Goal: Navigation & Orientation: Understand site structure

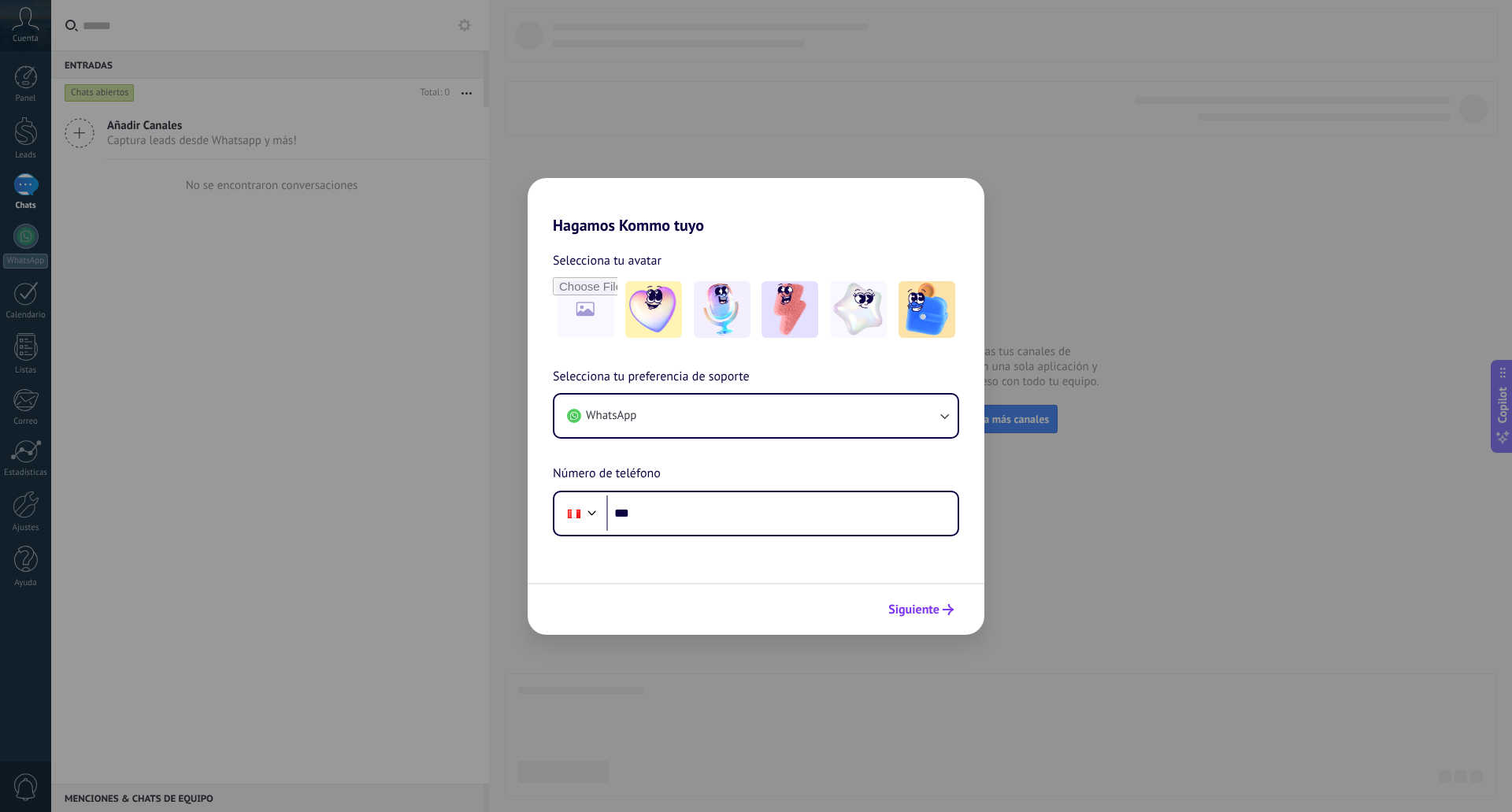
click at [921, 606] on span "Siguiente" at bounding box center [914, 609] width 51 height 11
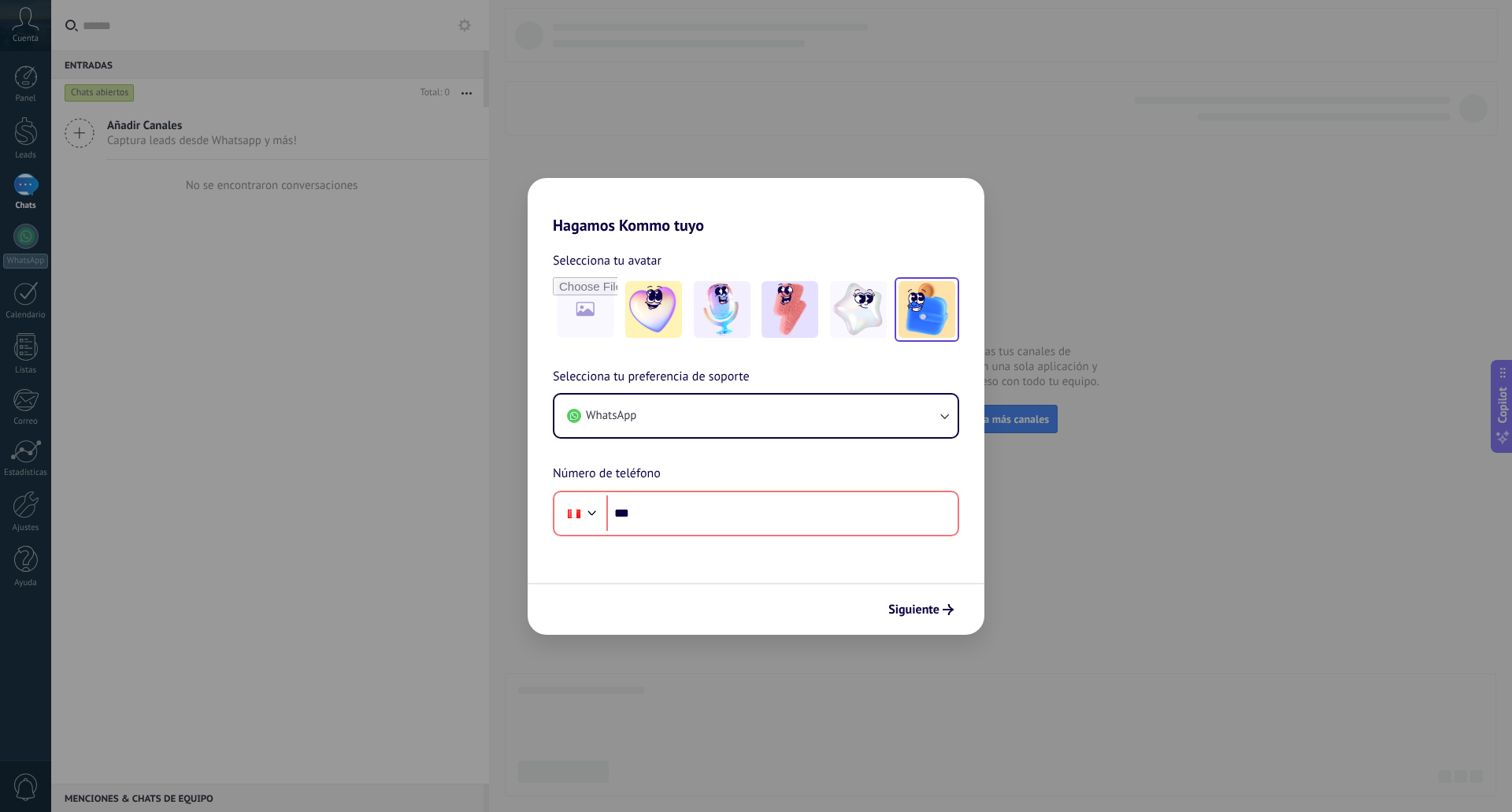
click at [929, 311] on img at bounding box center [927, 310] width 57 height 57
click at [843, 311] on img at bounding box center [858, 310] width 57 height 57
click at [780, 311] on img at bounding box center [789, 310] width 57 height 57
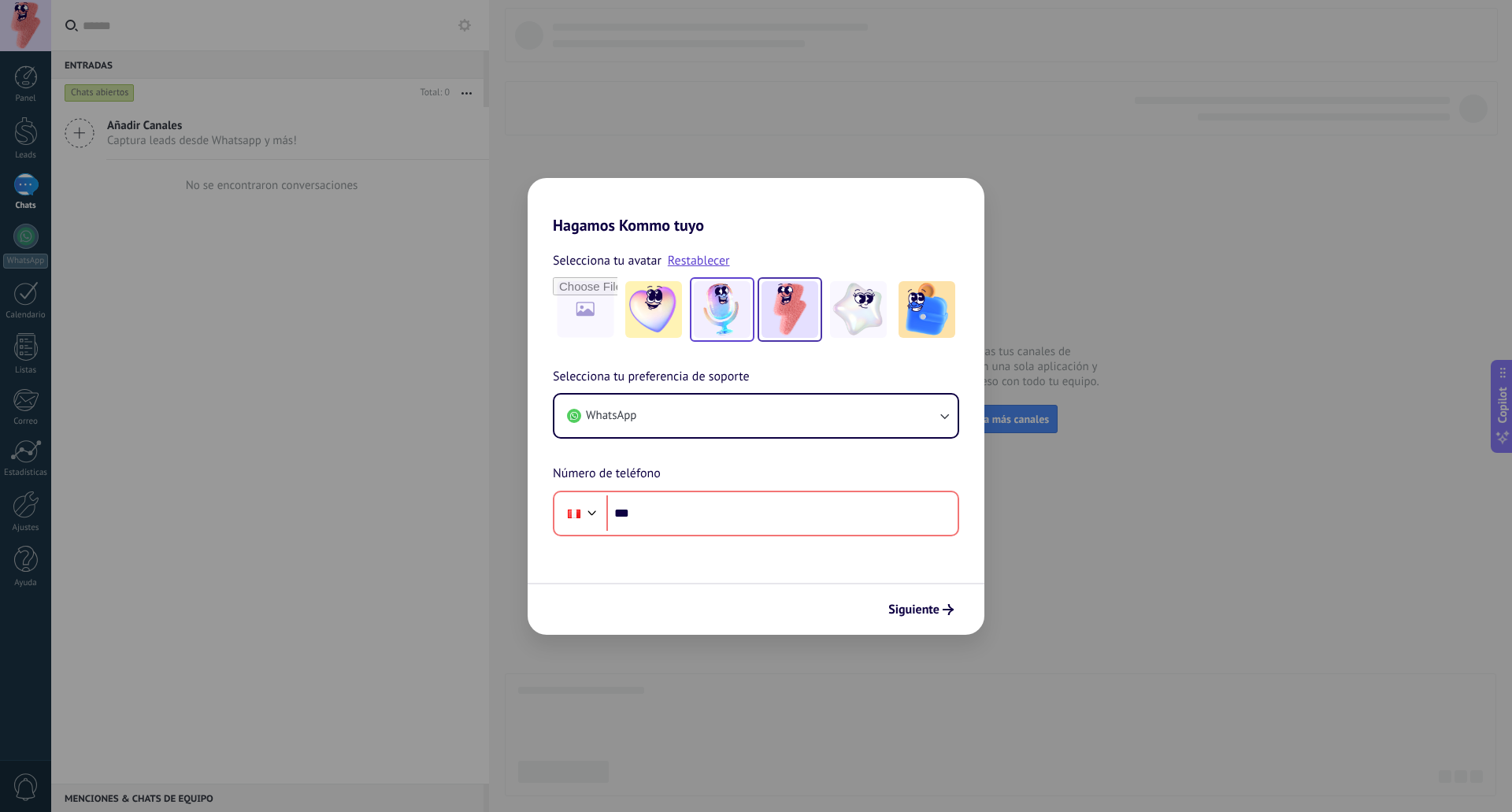
click at [717, 311] on img at bounding box center [722, 310] width 57 height 57
click at [646, 310] on img at bounding box center [654, 310] width 57 height 57
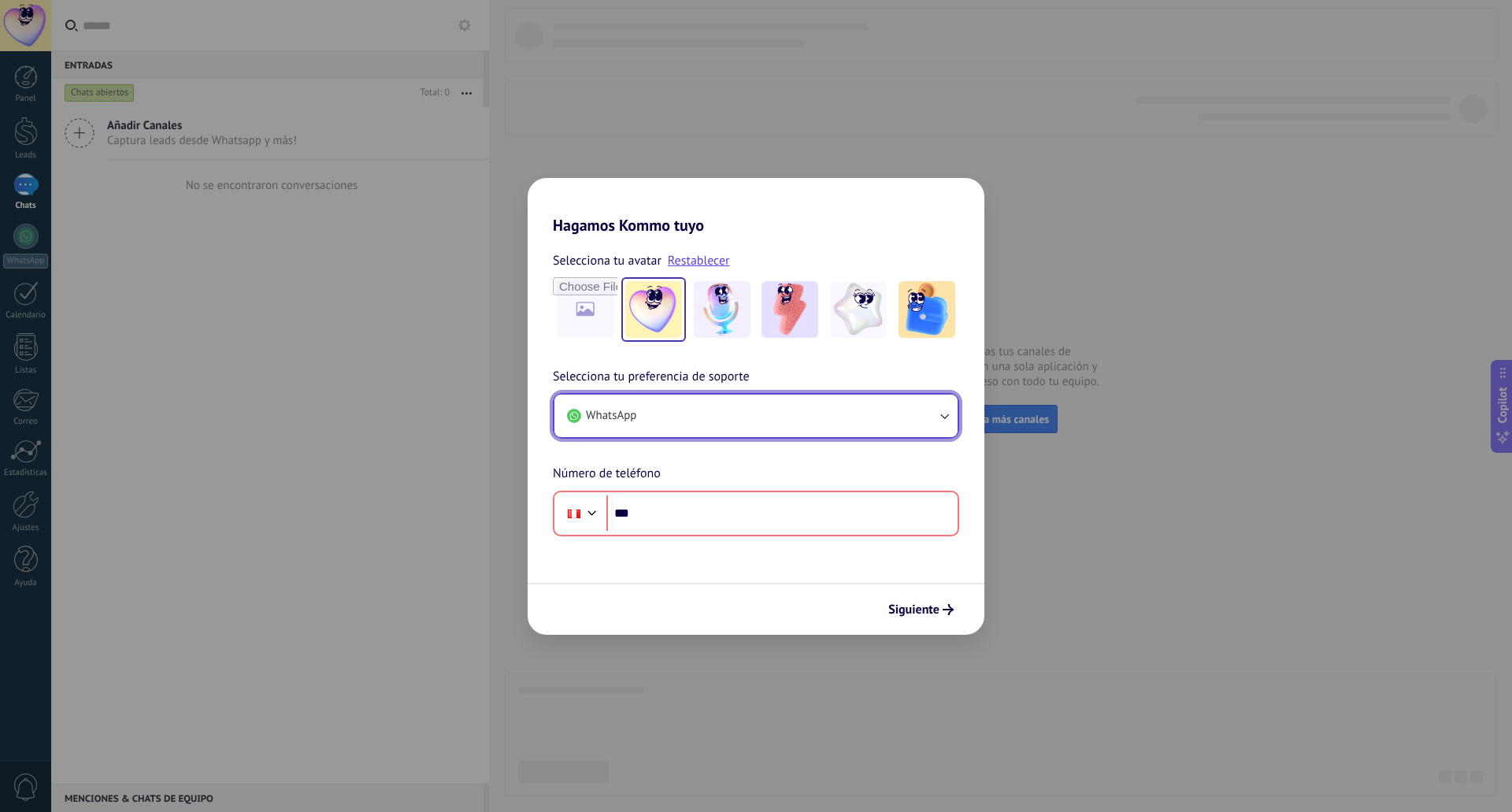
click at [807, 405] on button "WhatsApp" at bounding box center [756, 416] width 403 height 43
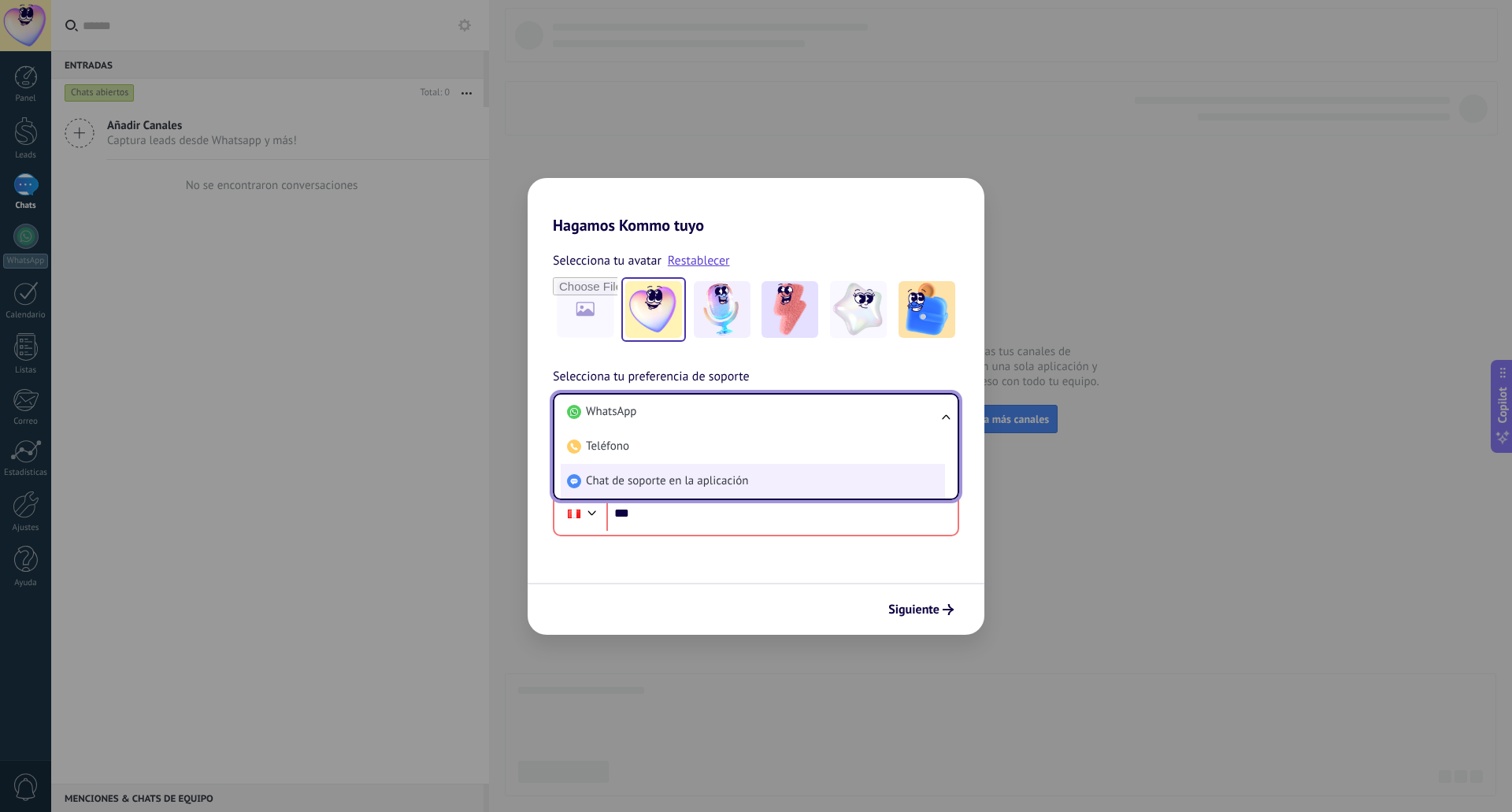
click at [703, 474] on span "Chat de soporte en la aplicación" at bounding box center [667, 481] width 162 height 15
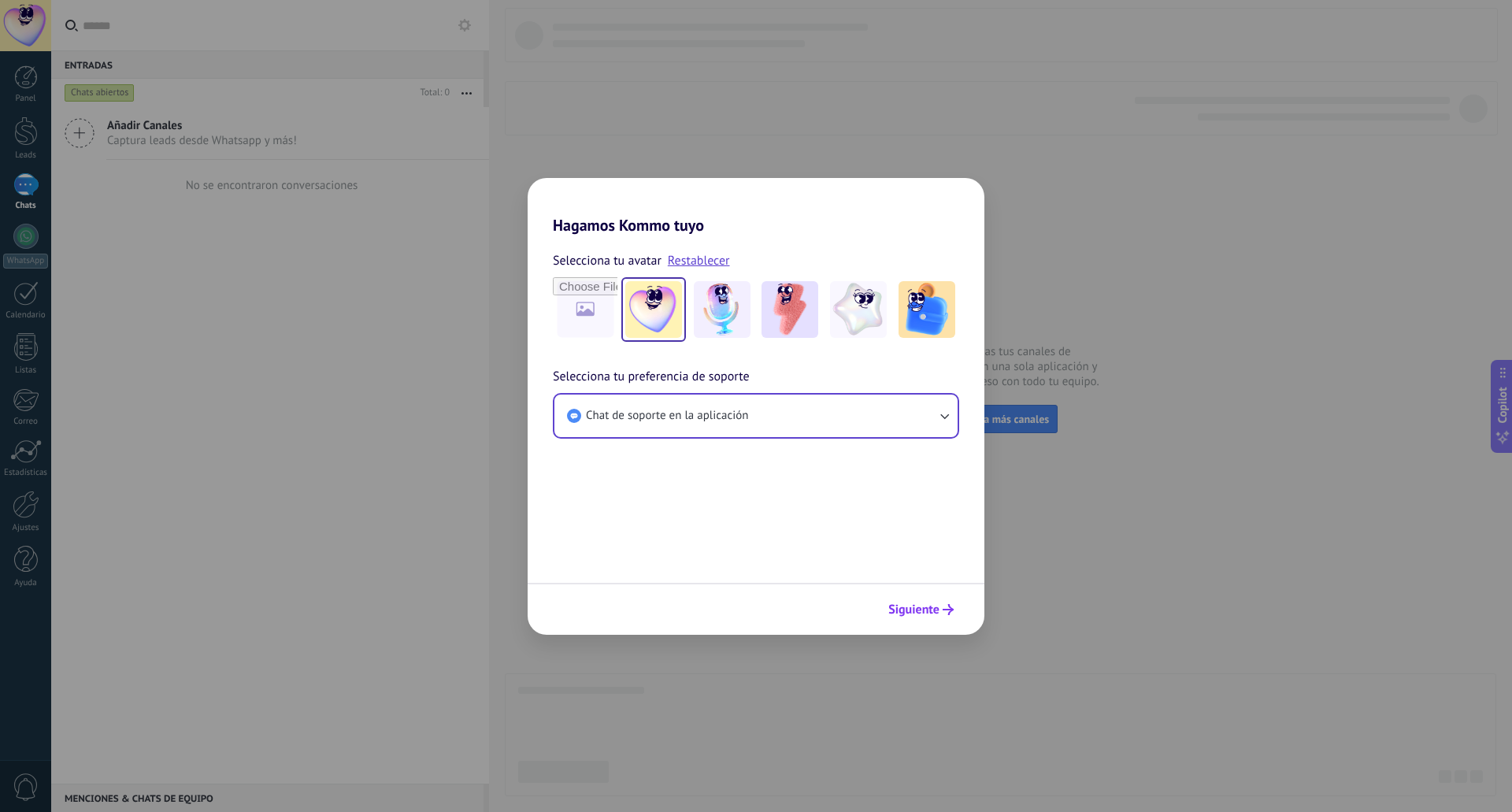
click at [914, 612] on span "Siguiente" at bounding box center [914, 609] width 51 height 11
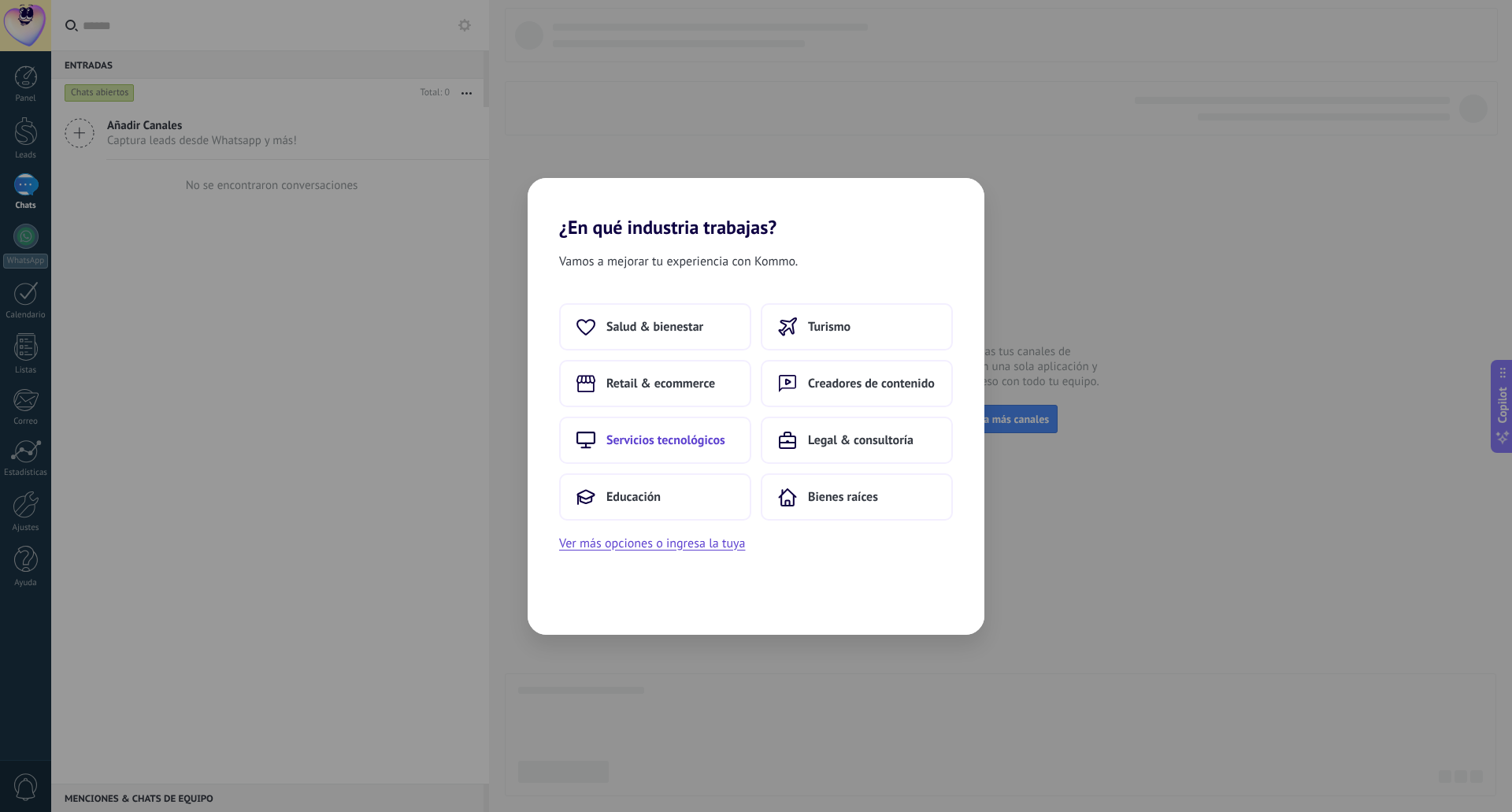
click at [626, 439] on span "Servicios tecnológicos" at bounding box center [666, 440] width 119 height 15
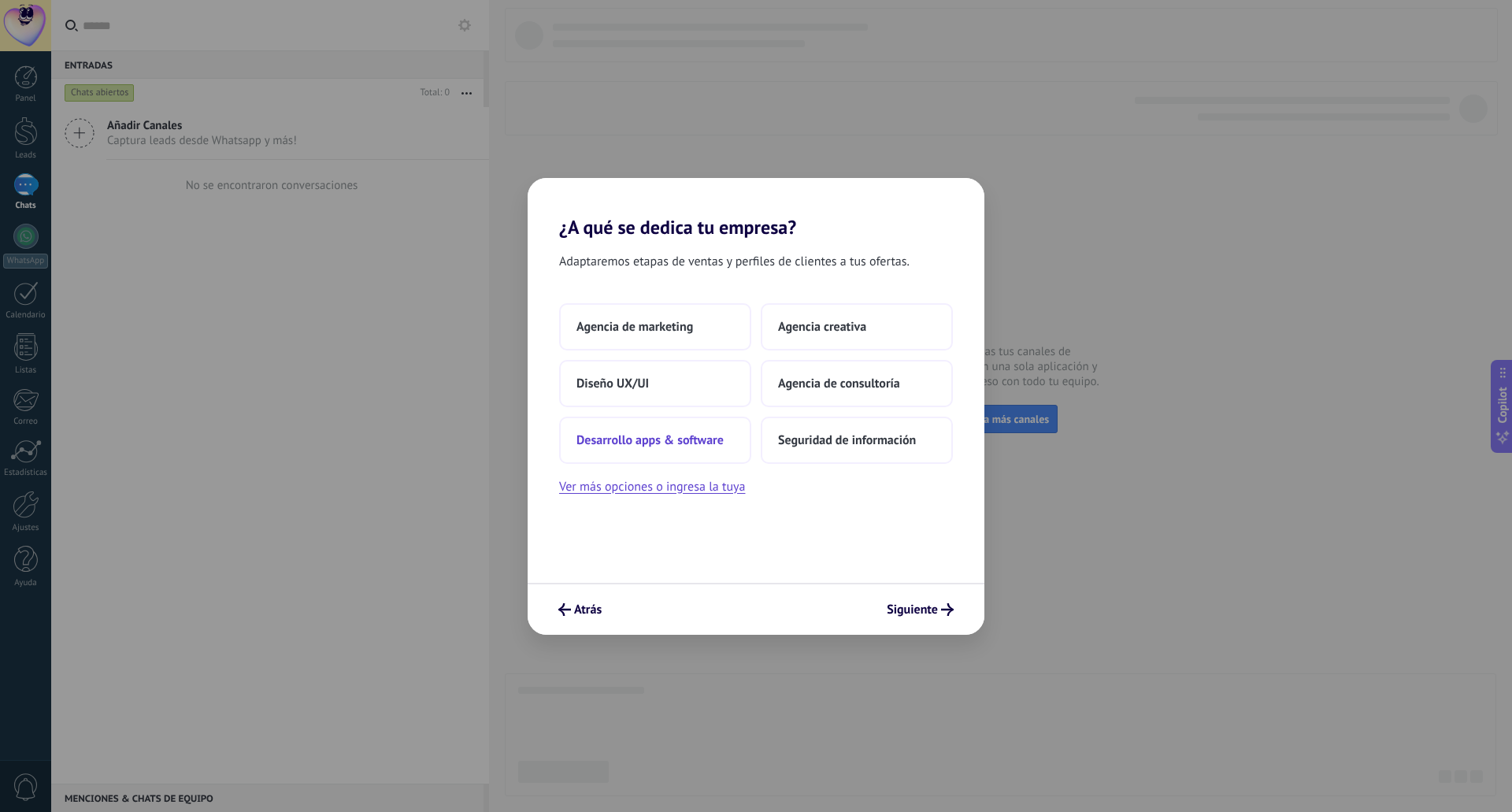
click at [666, 445] on span "Desarrollo apps & software" at bounding box center [650, 440] width 148 height 15
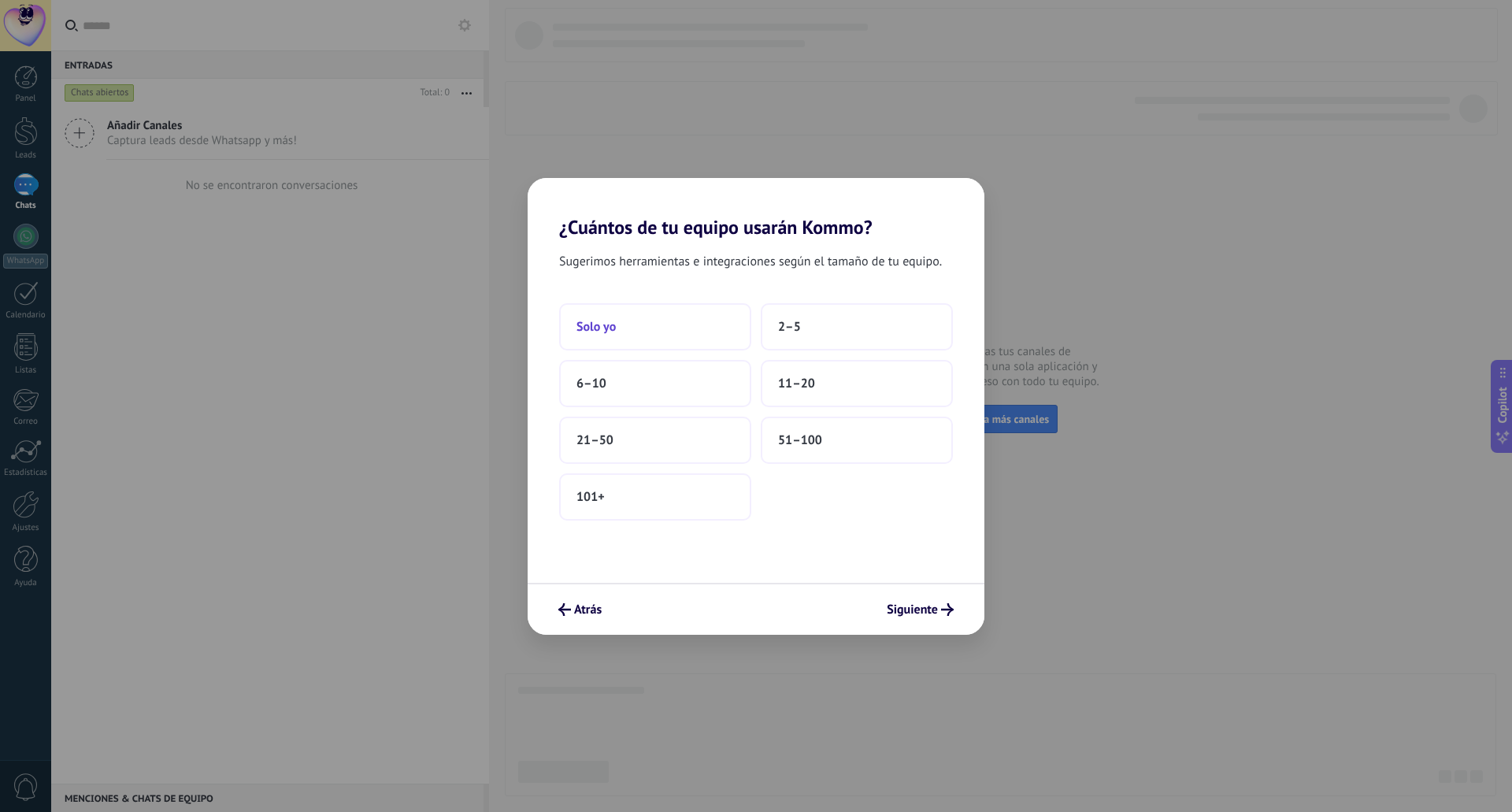
click at [641, 318] on button "Solo yo" at bounding box center [656, 326] width 192 height 47
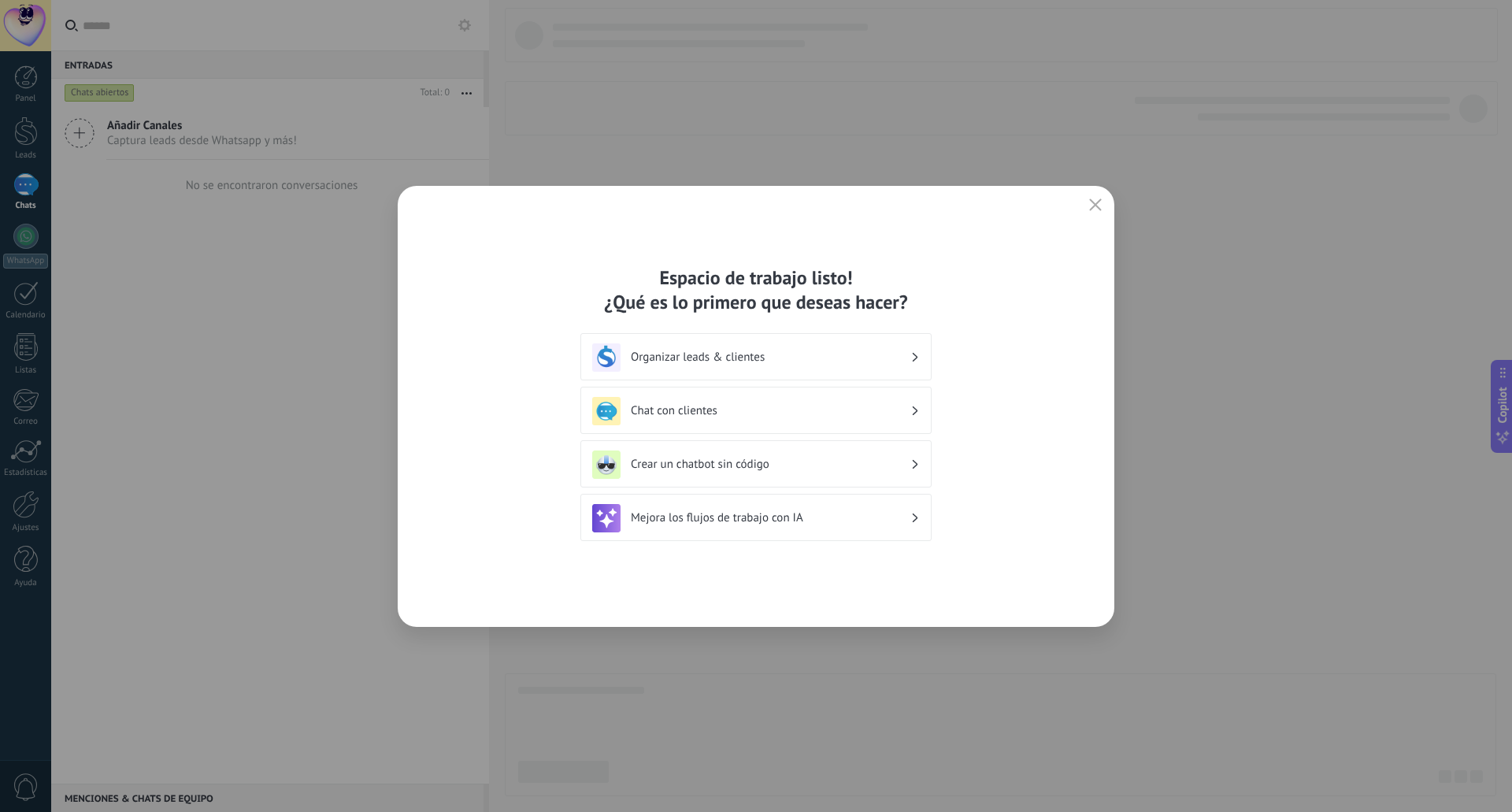
click at [674, 517] on h3 "Mejora los flujos de trabajo con IA" at bounding box center [771, 518] width 280 height 15
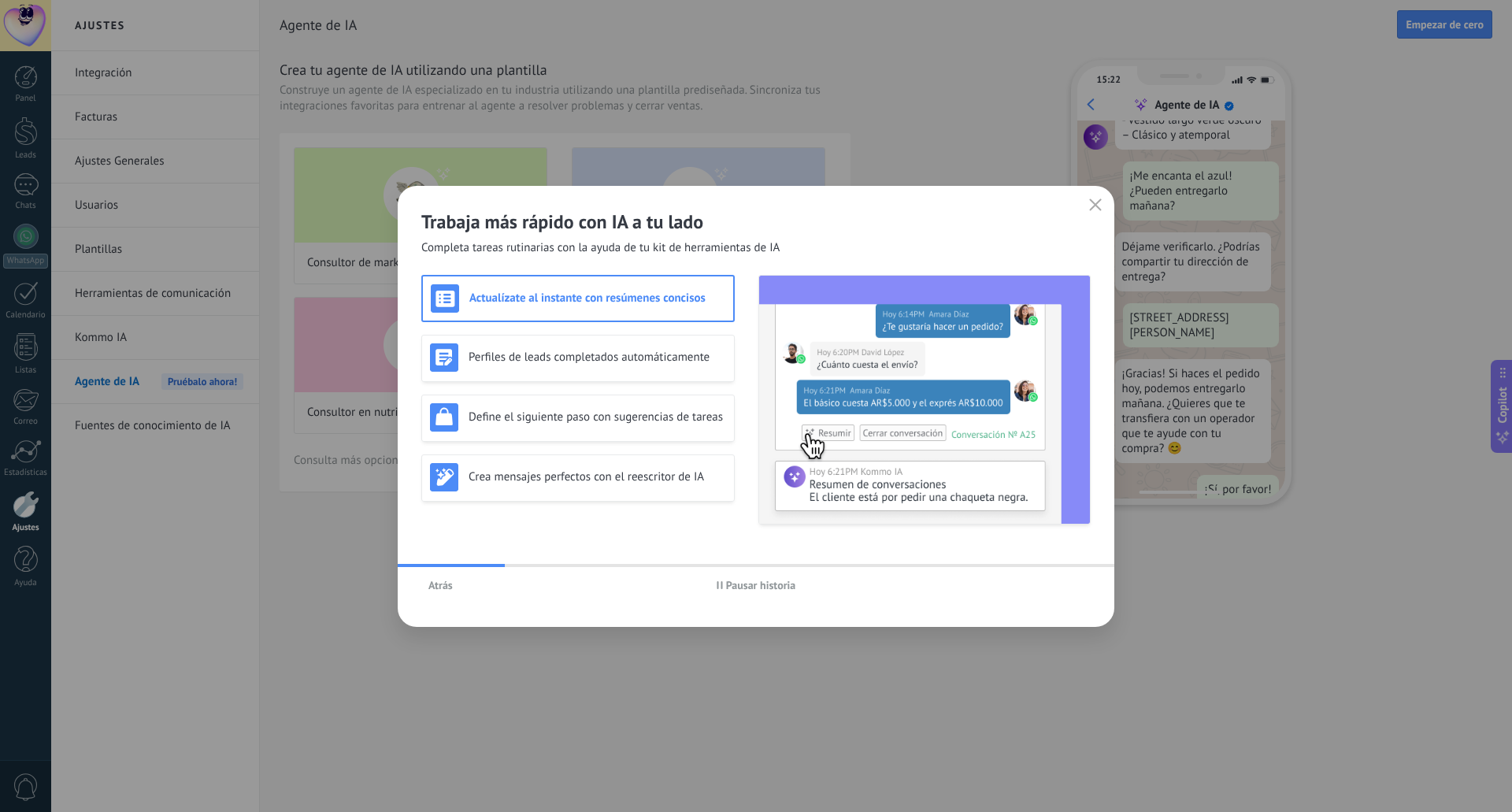
scroll to position [403, 0]
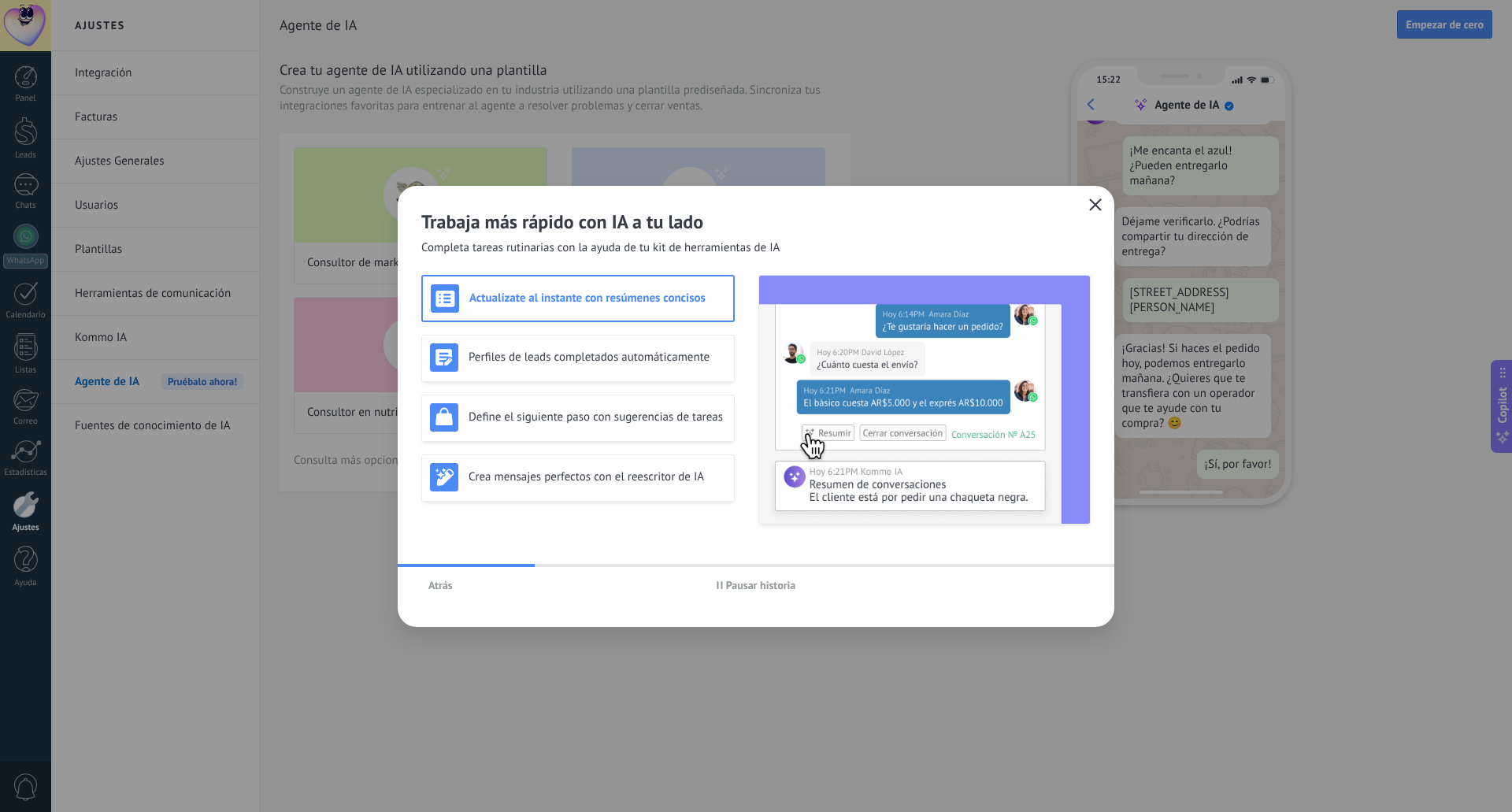
click at [1096, 209] on icon "button" at bounding box center [1095, 204] width 13 height 13
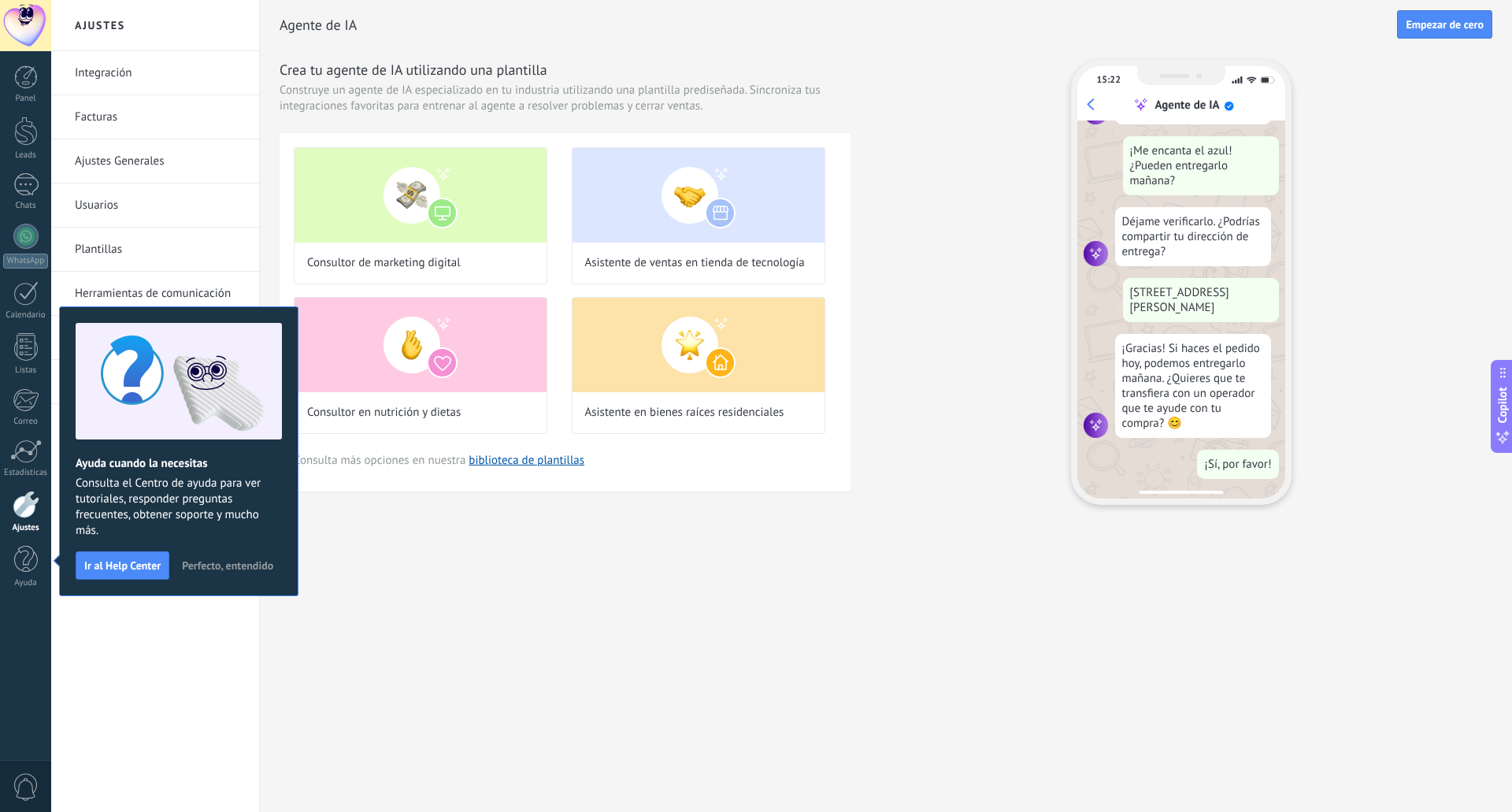
scroll to position [0, 0]
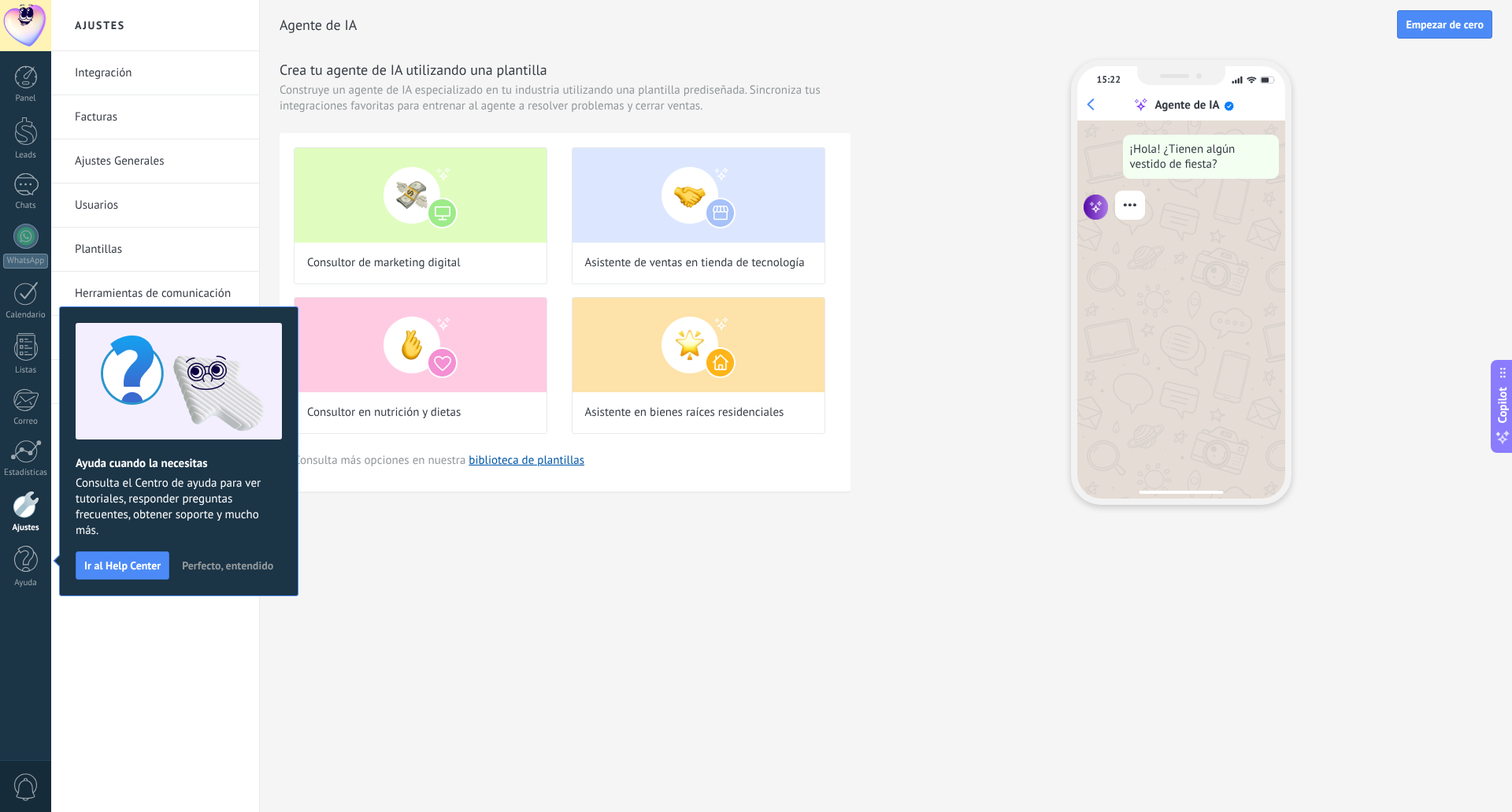
click at [214, 566] on span "Perfecto, entendido" at bounding box center [227, 565] width 91 height 11
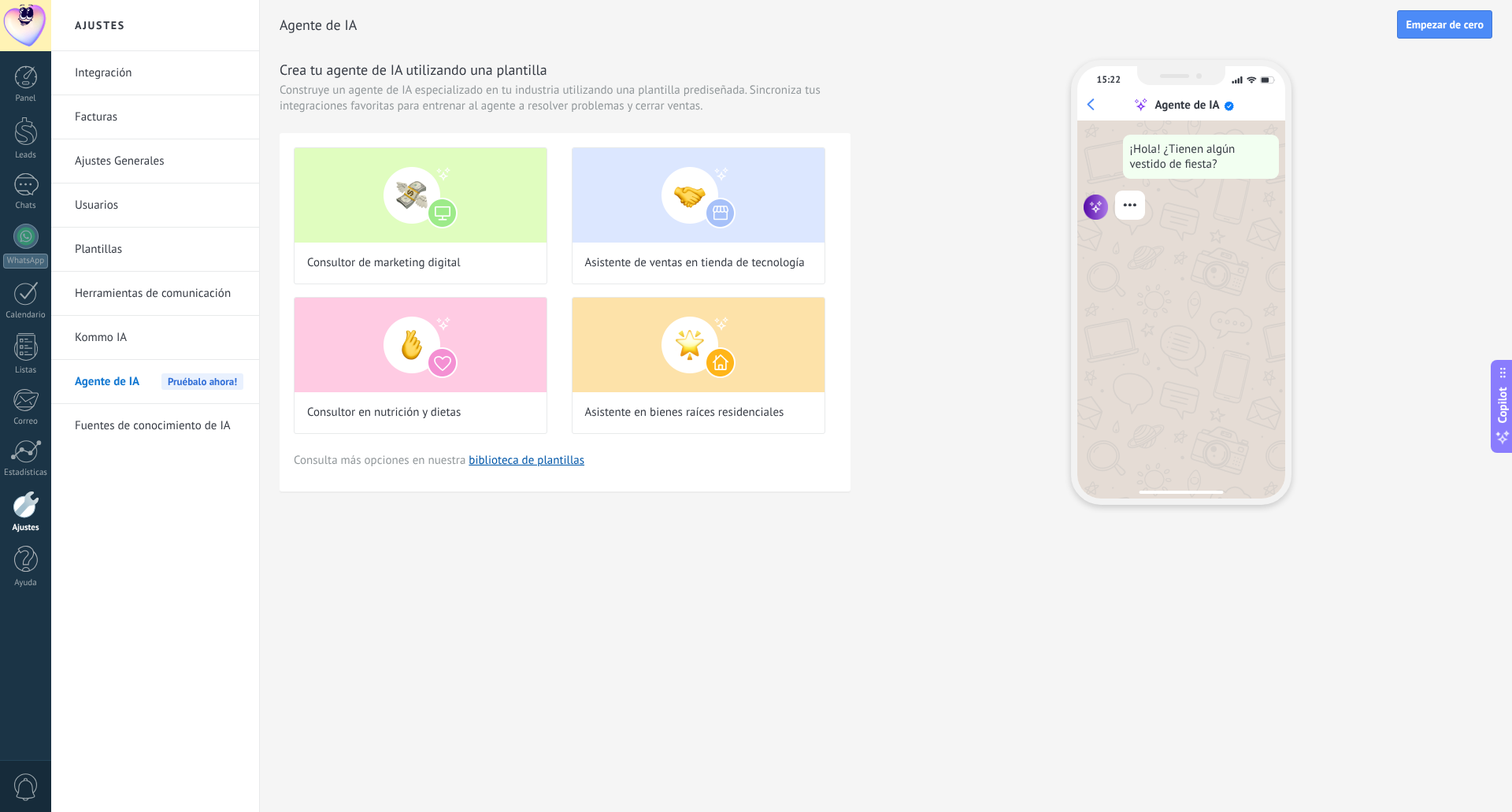
click at [126, 76] on link "Integración" at bounding box center [159, 73] width 168 height 44
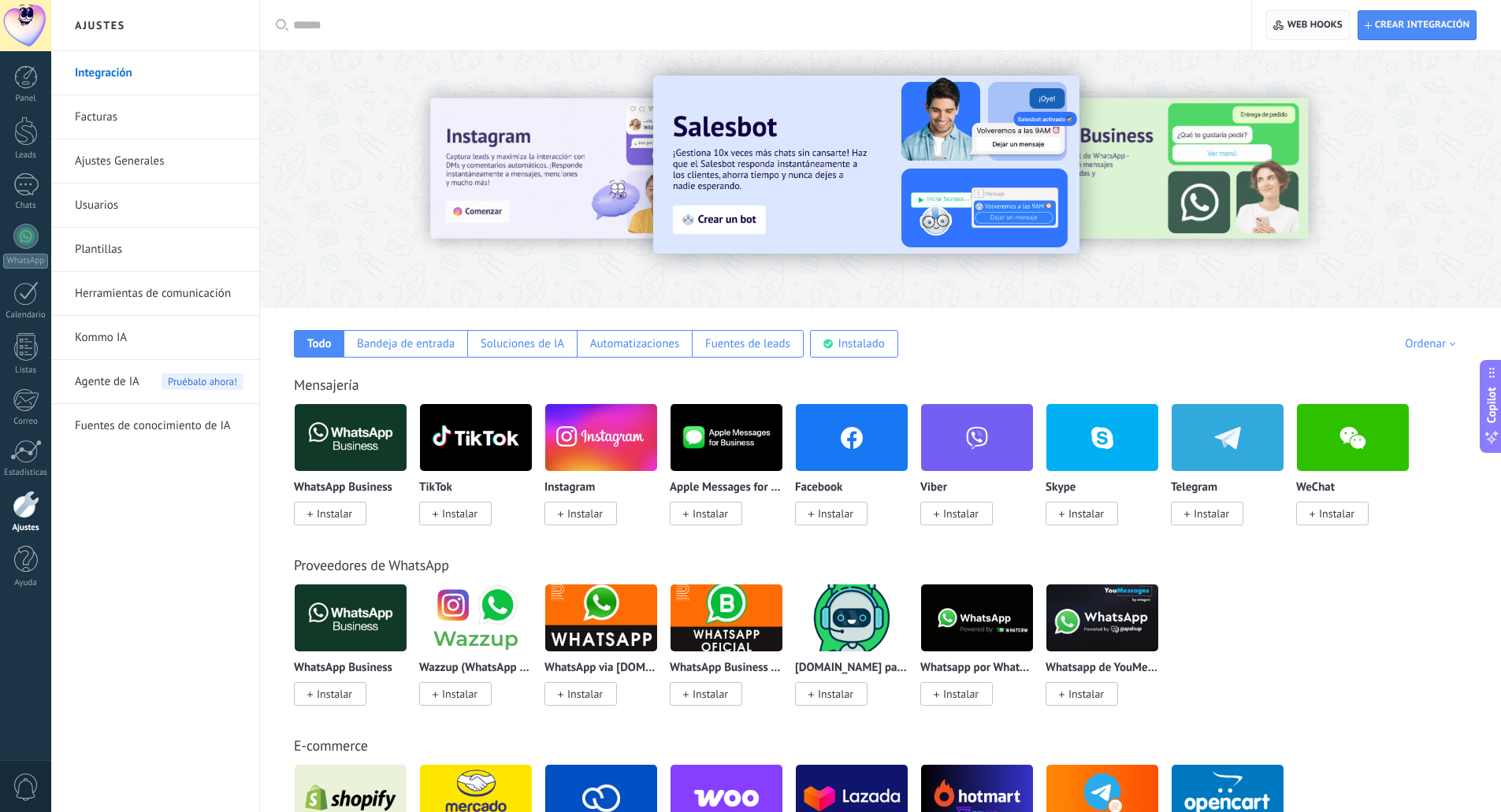
click at [1300, 36] on span "Web hooks 0" at bounding box center [1308, 25] width 69 height 28
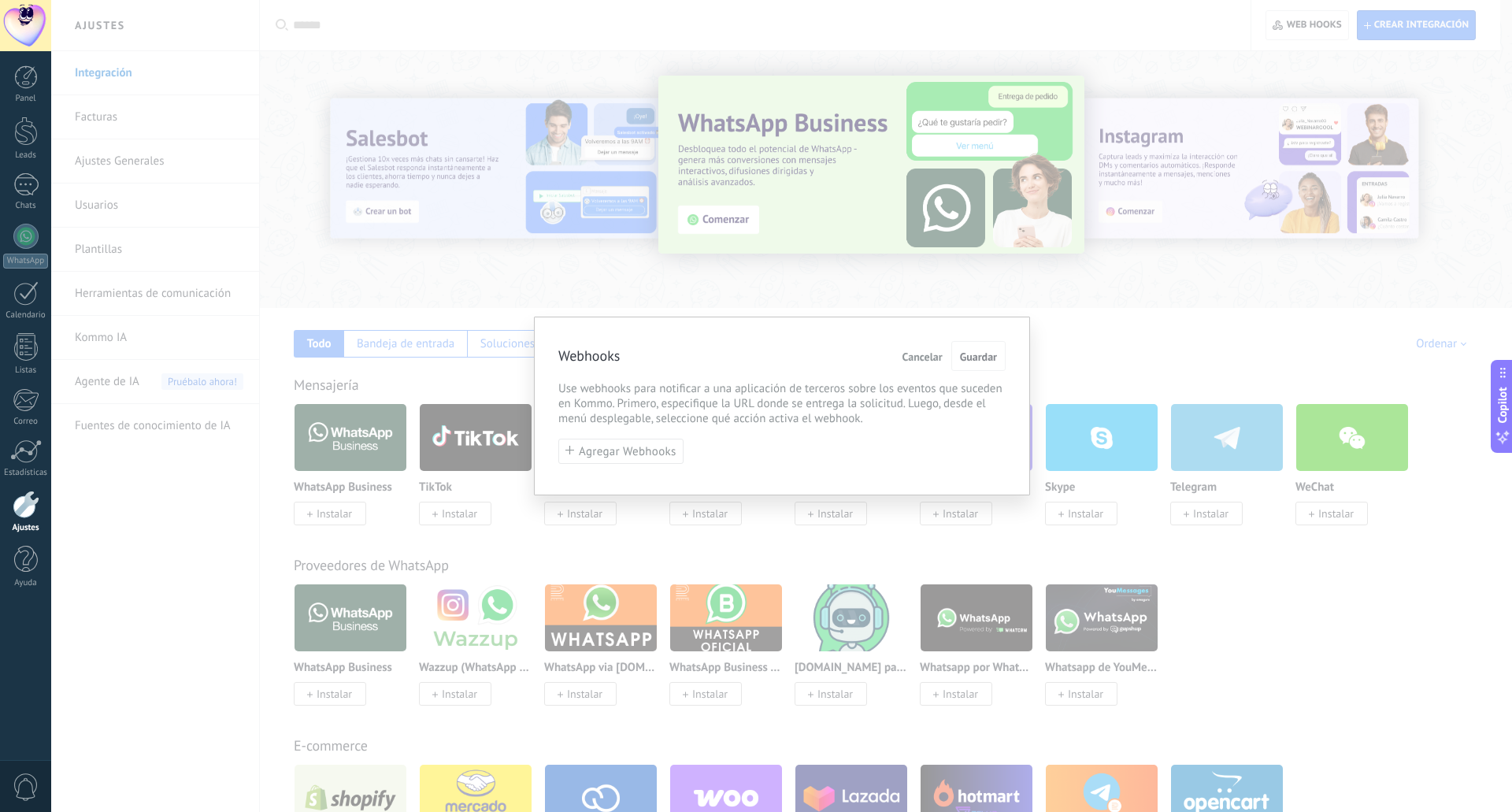
click at [922, 361] on span "Cancelar" at bounding box center [922, 356] width 40 height 11
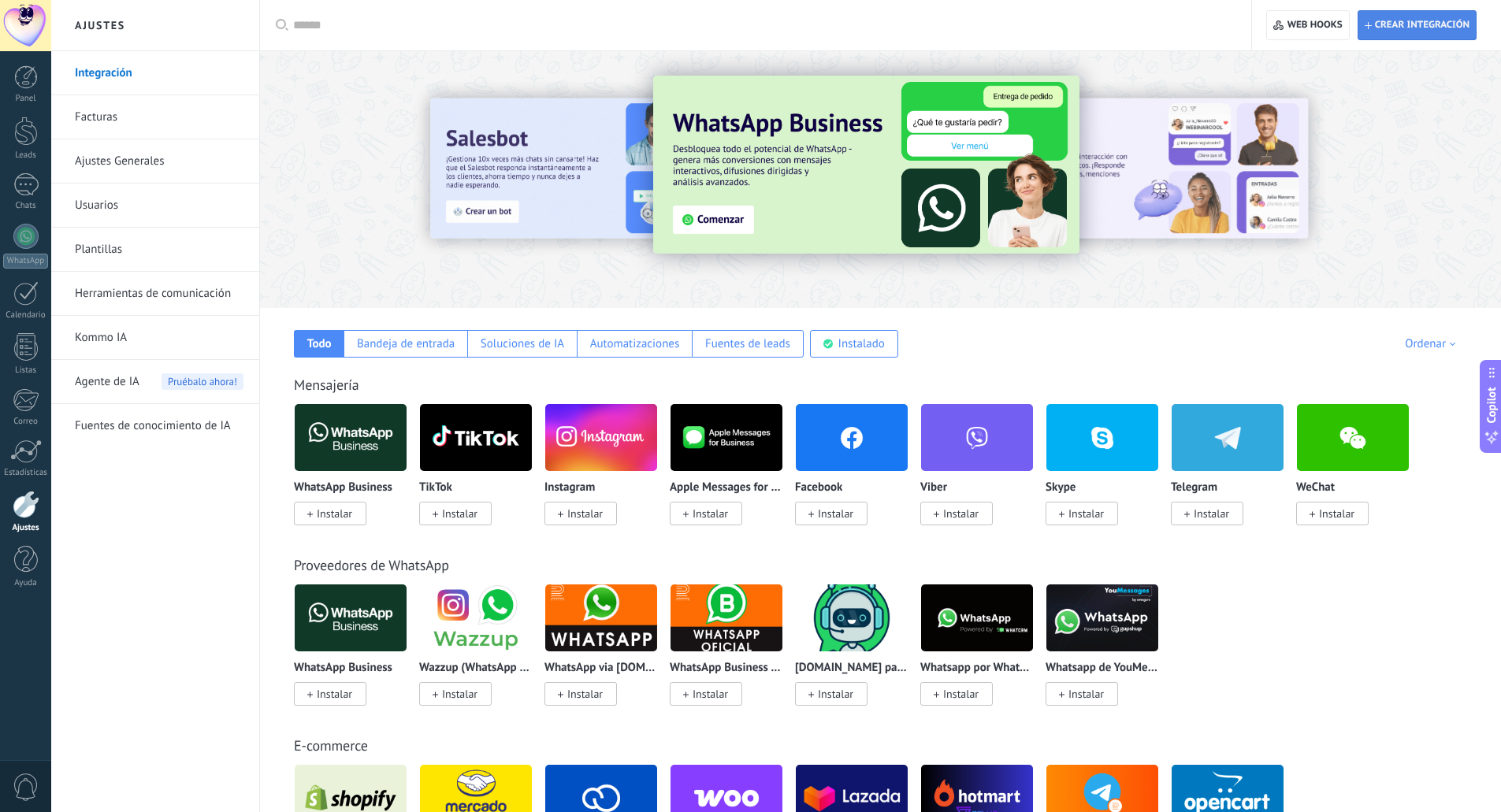
click at [1392, 33] on span "Crear integración" at bounding box center [1417, 25] width 105 height 28
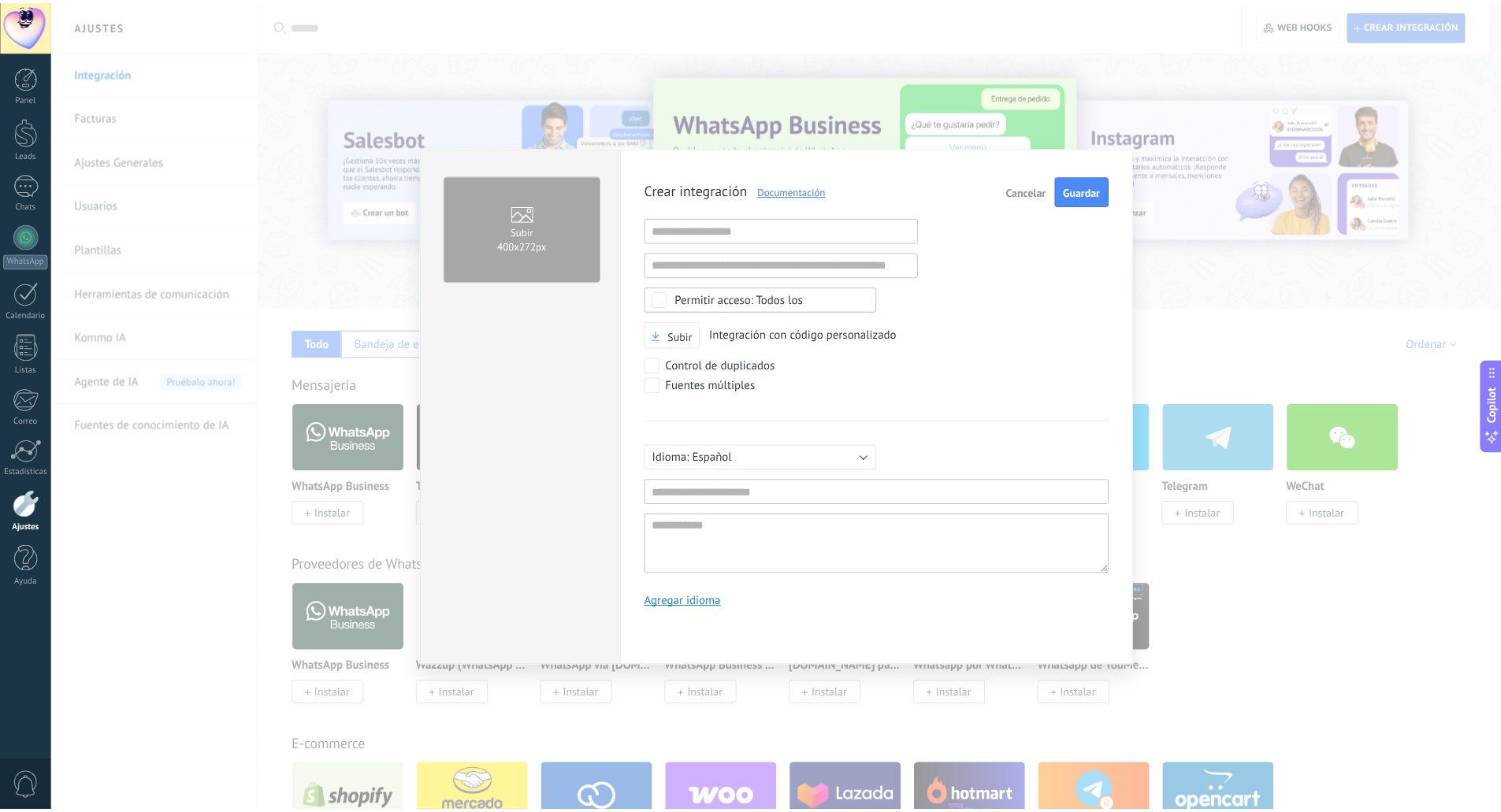
scroll to position [15, 0]
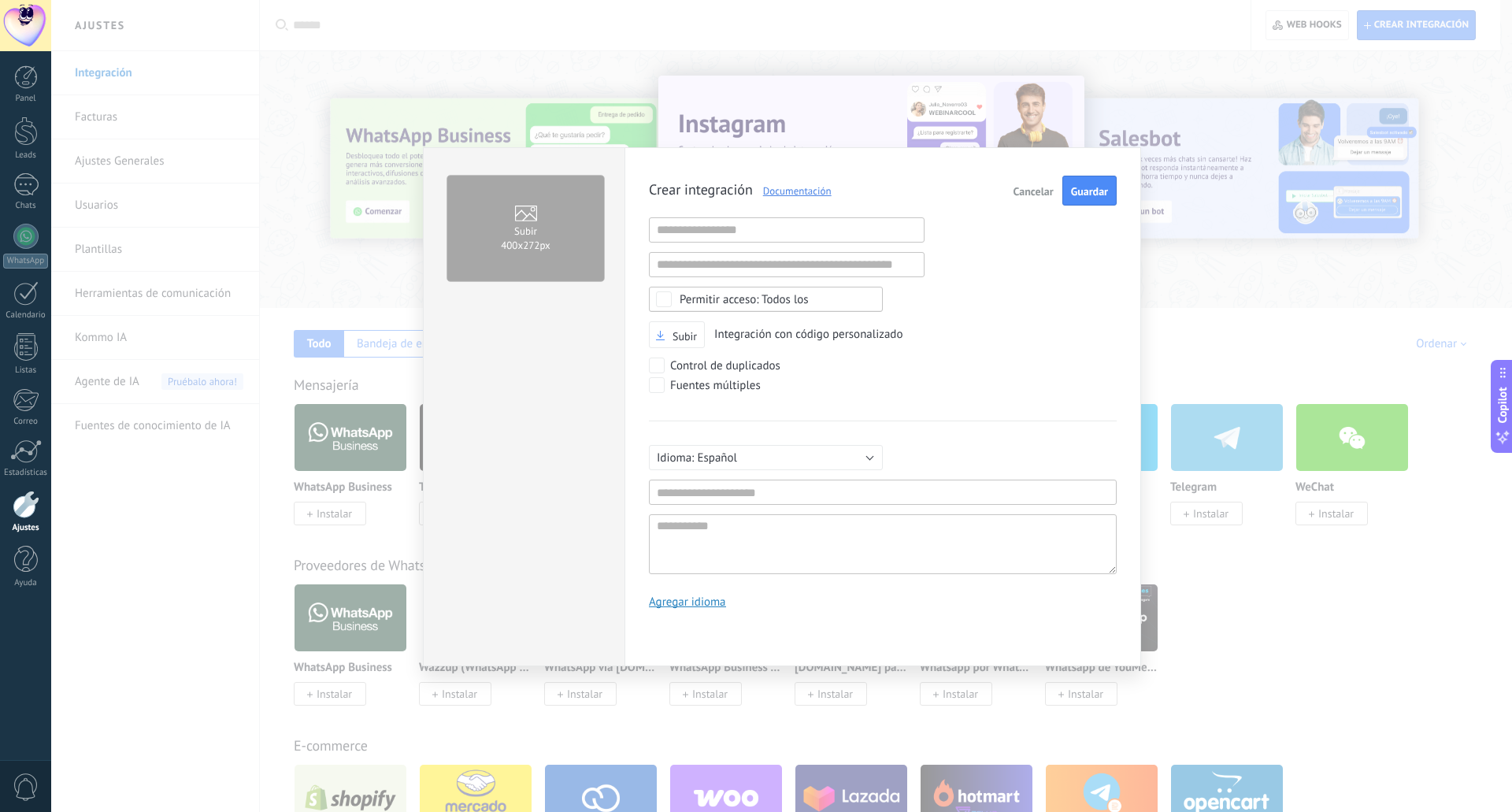
click at [1024, 193] on span "Cancelar" at bounding box center [1033, 191] width 40 height 11
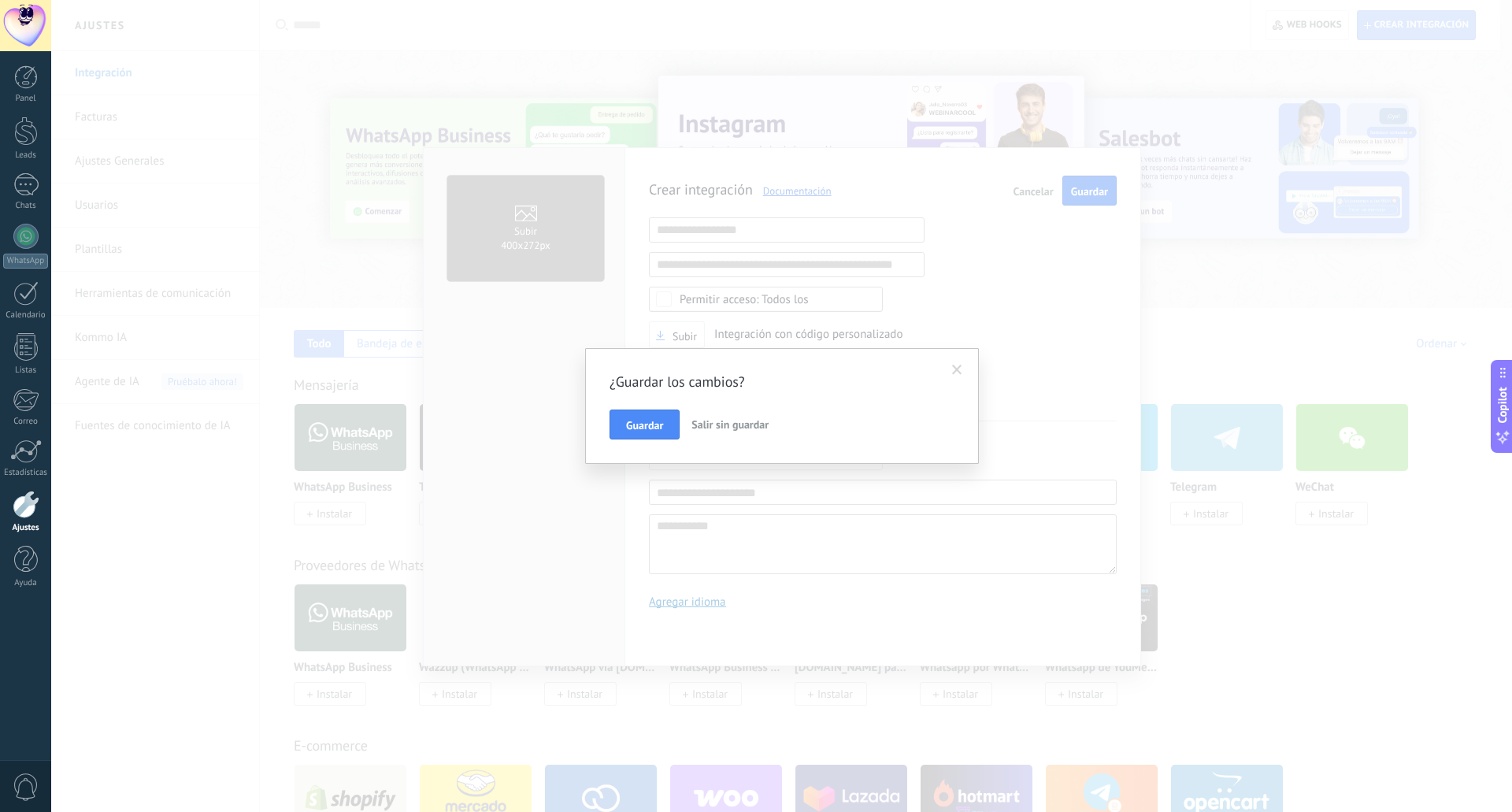
click at [716, 425] on span "Salir sin guardar" at bounding box center [730, 424] width 77 height 15
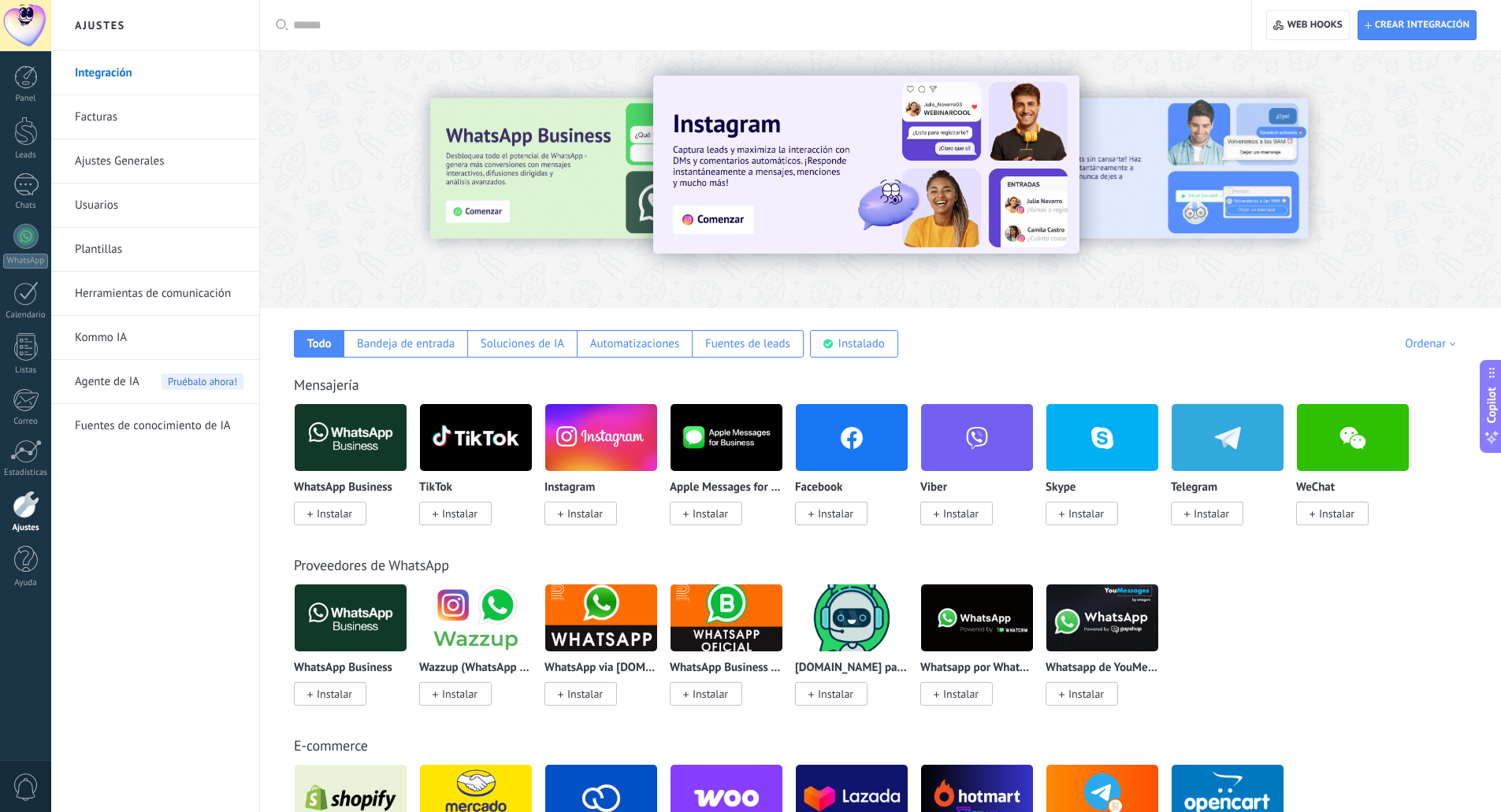
click at [84, 116] on link "Facturas" at bounding box center [159, 117] width 168 height 44
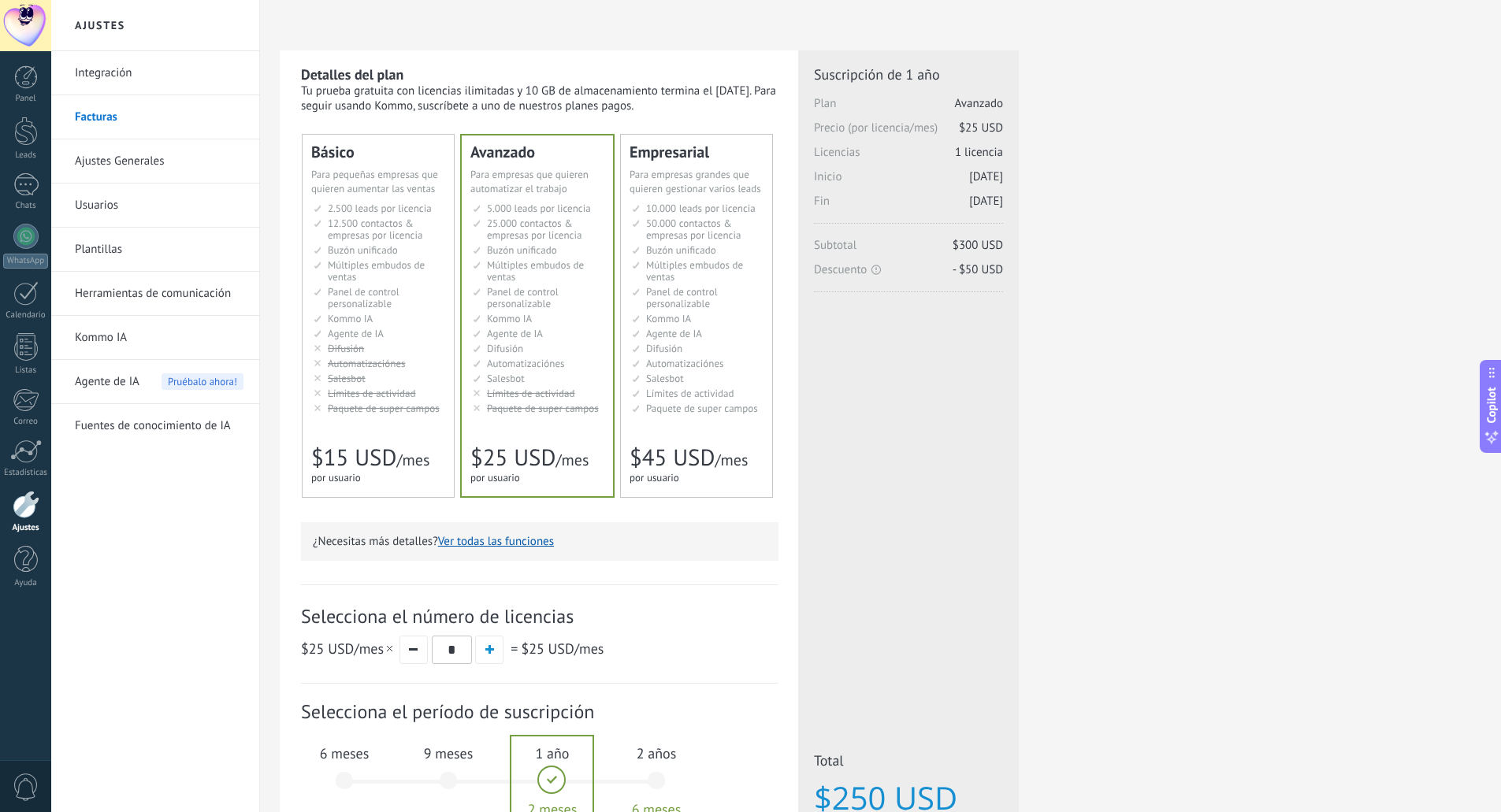
click at [89, 155] on link "Ajustes Generales" at bounding box center [159, 161] width 168 height 44
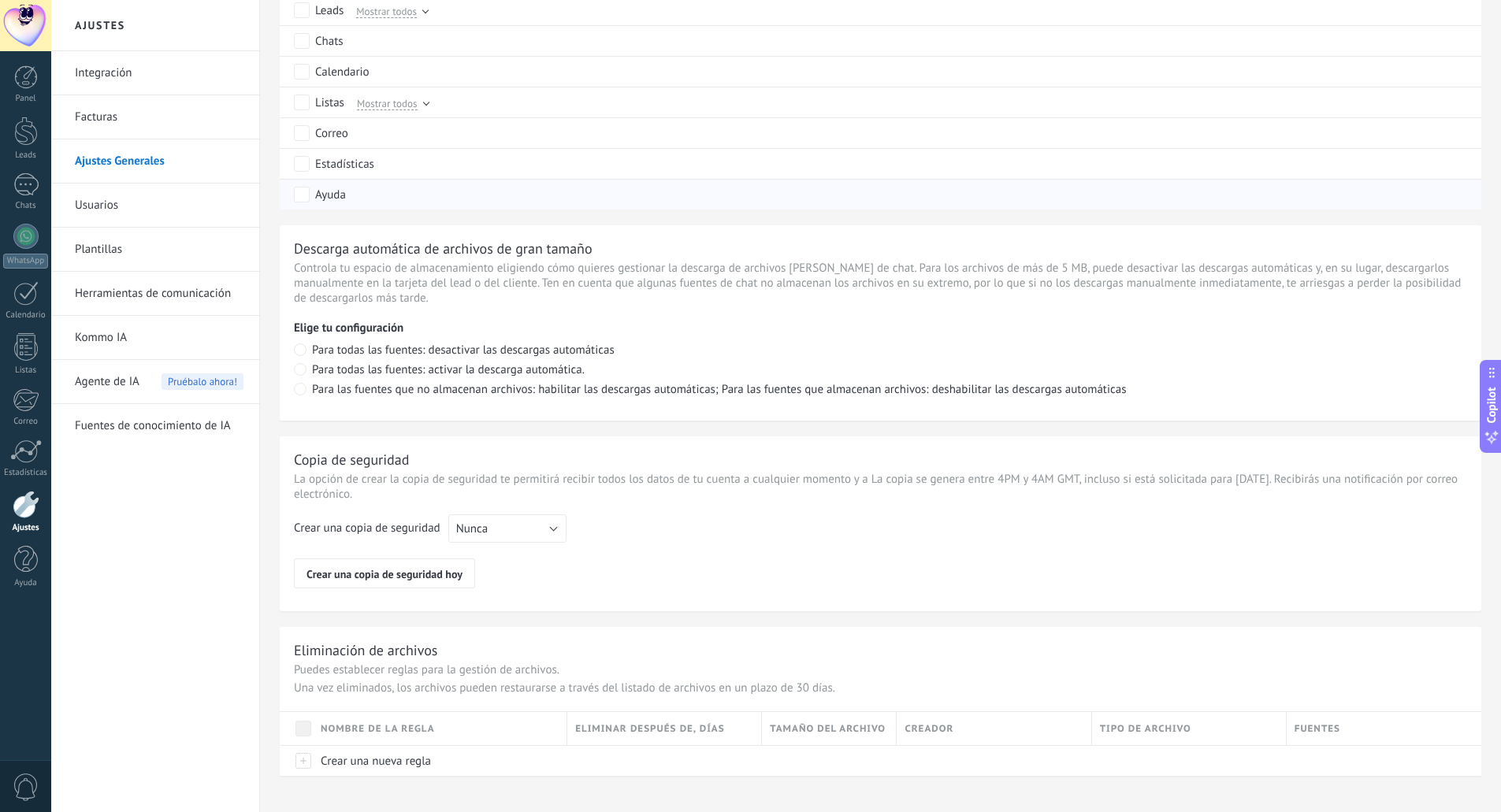
scroll to position [908, 0]
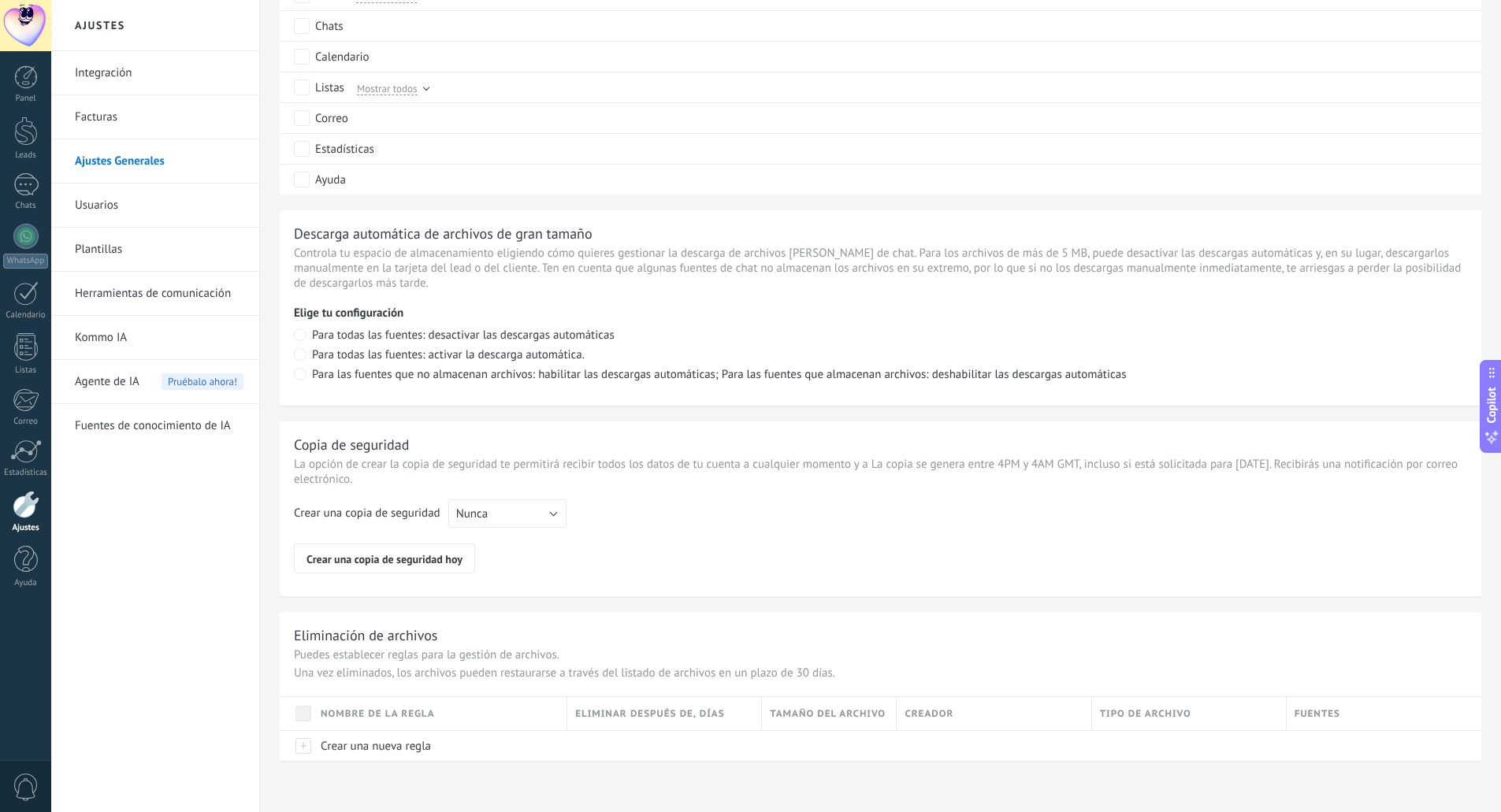
click at [116, 212] on link "Usuarios" at bounding box center [159, 205] width 168 height 44
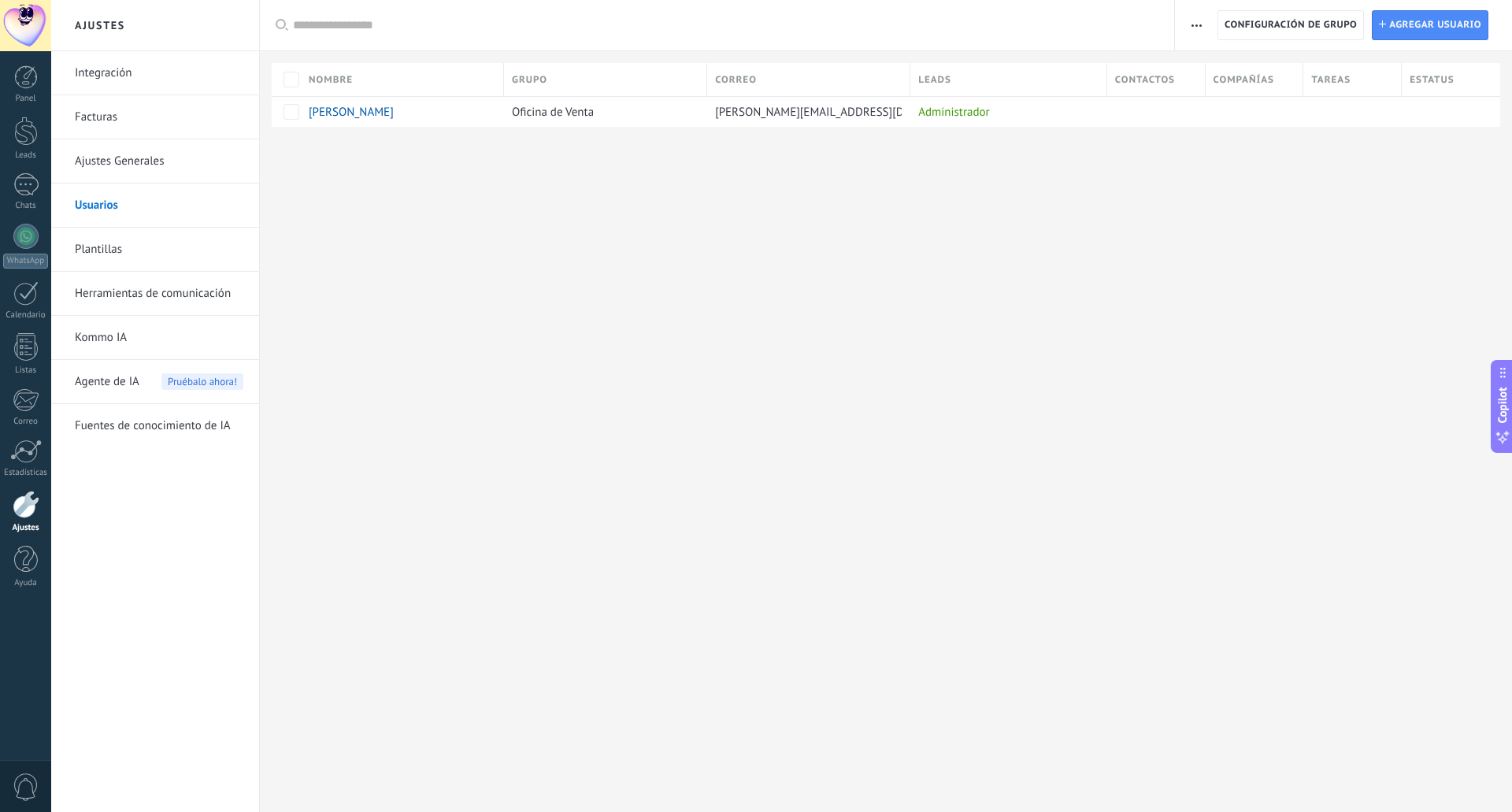
click at [117, 247] on link "Plantillas" at bounding box center [159, 249] width 168 height 44
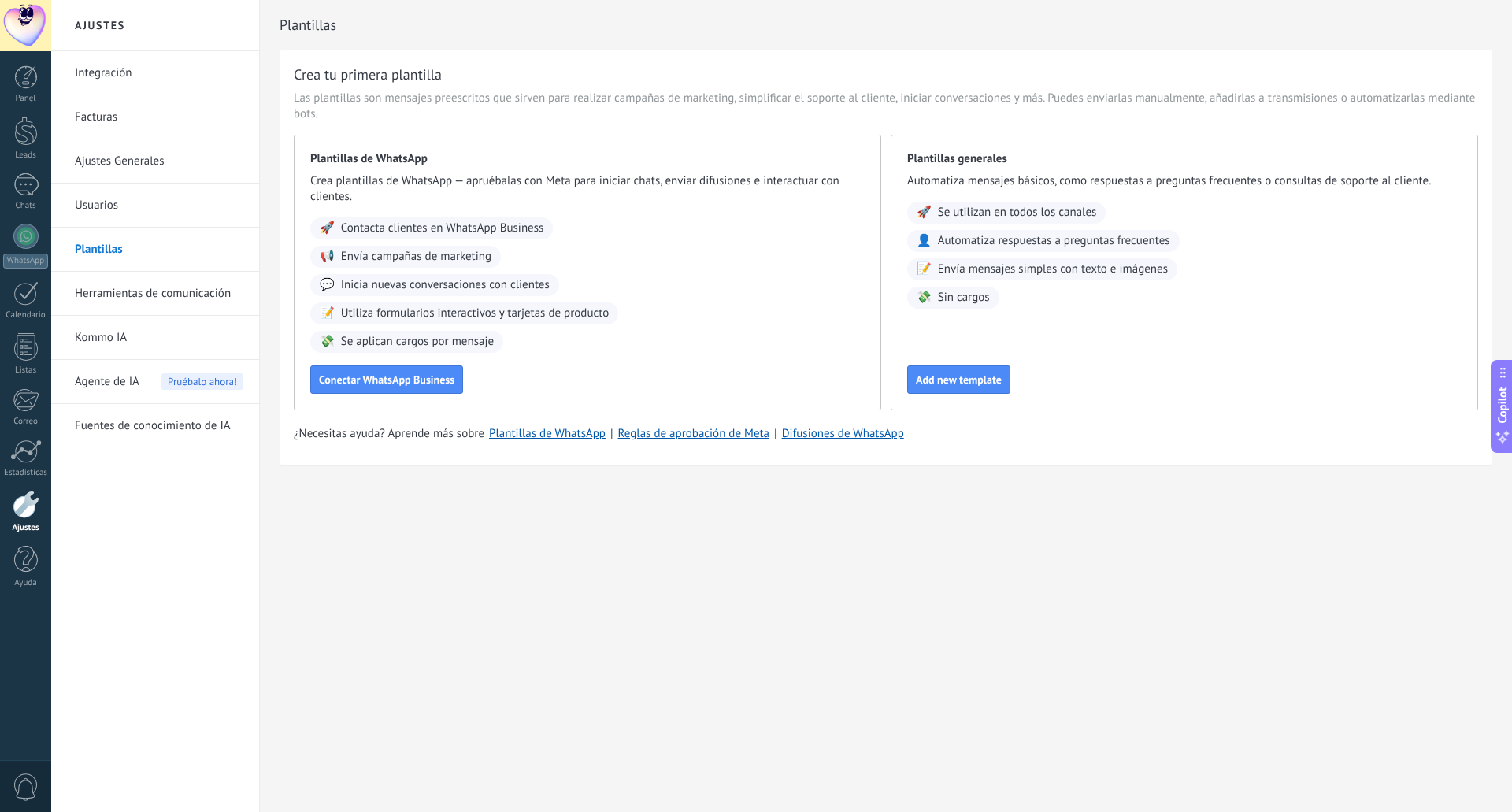
click at [137, 293] on link "Herramientas de comunicación" at bounding box center [159, 294] width 168 height 44
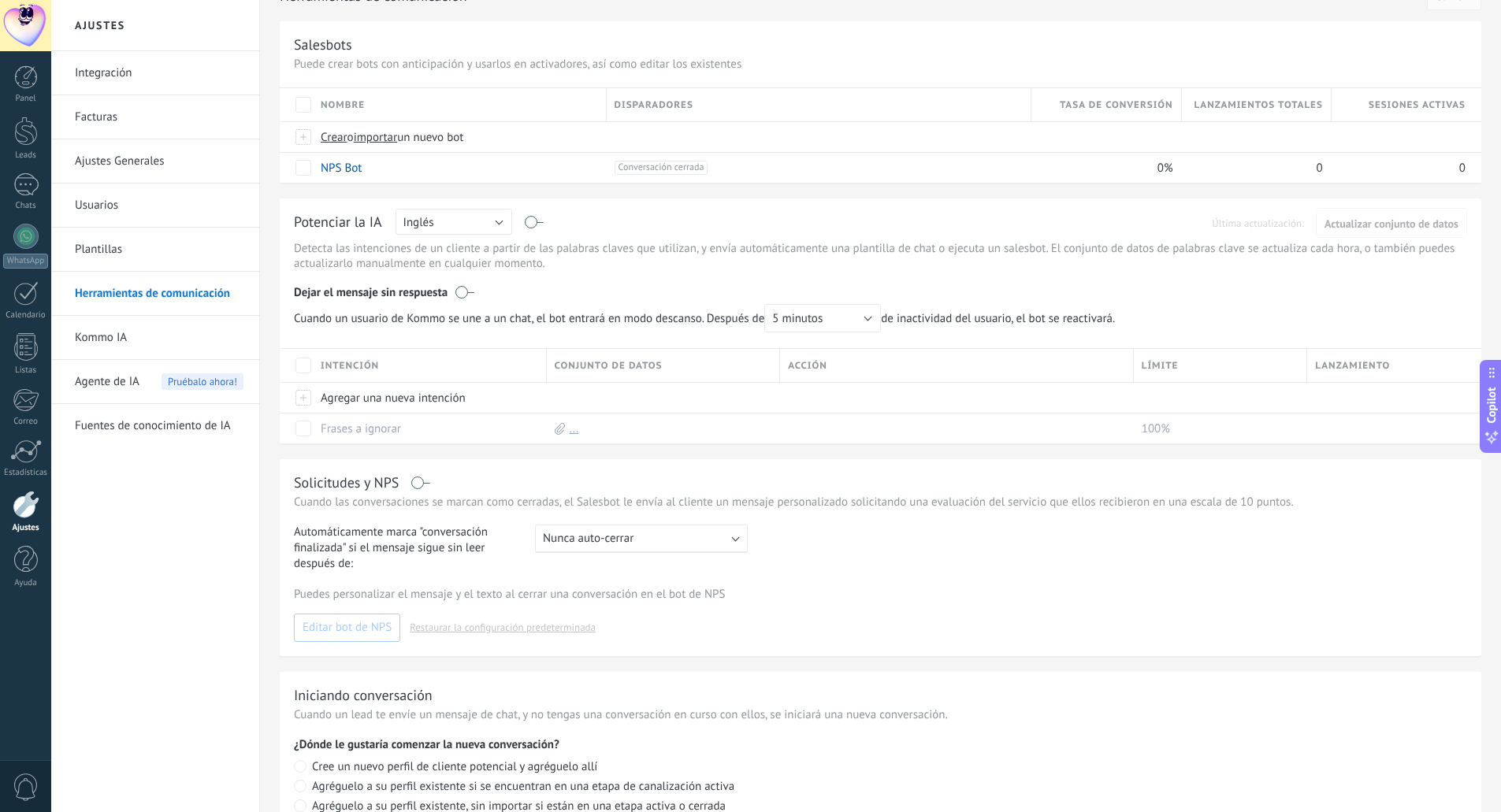
scroll to position [197, 0]
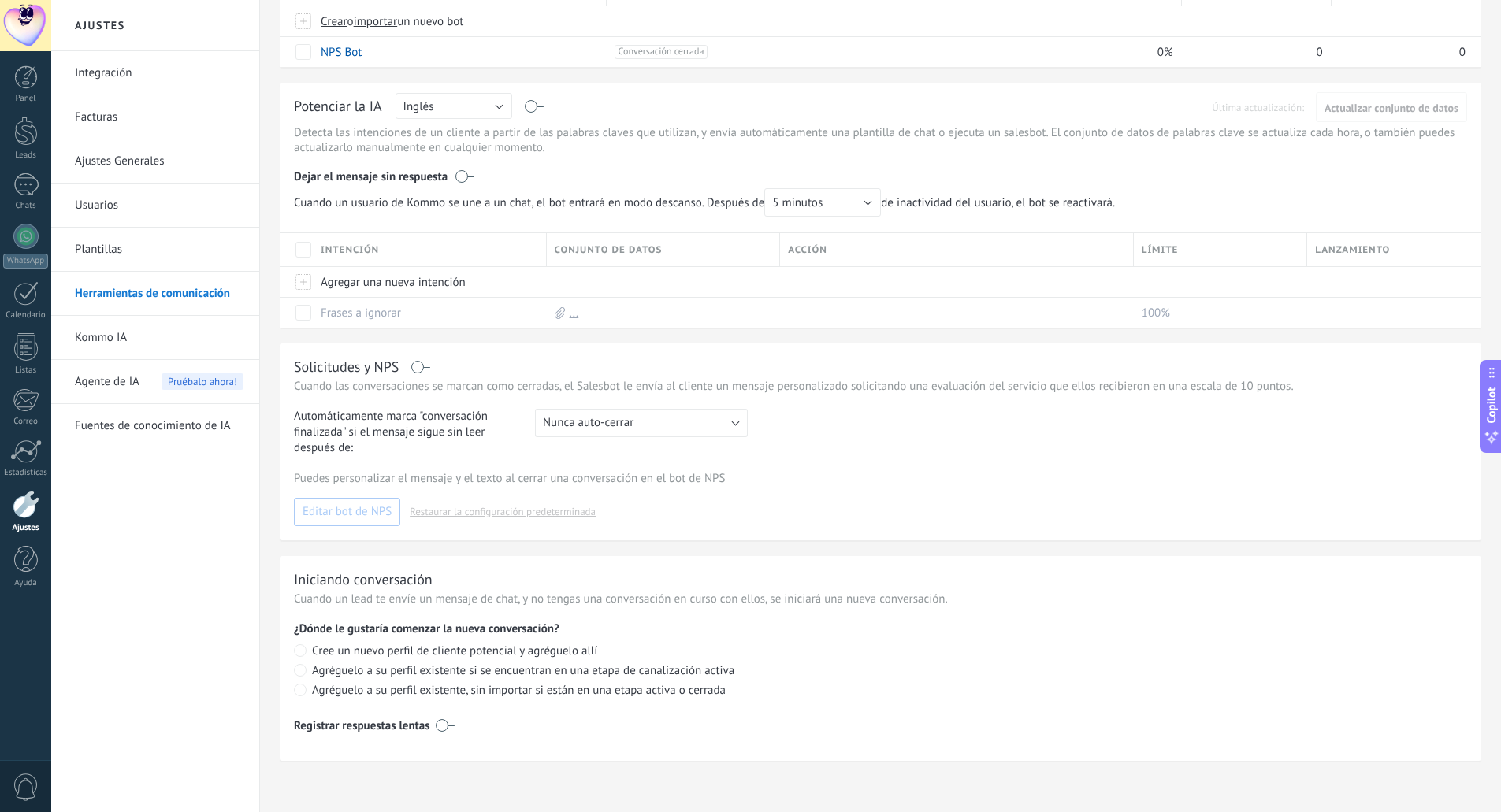
click at [110, 339] on link "Kommo IA" at bounding box center [159, 337] width 168 height 44
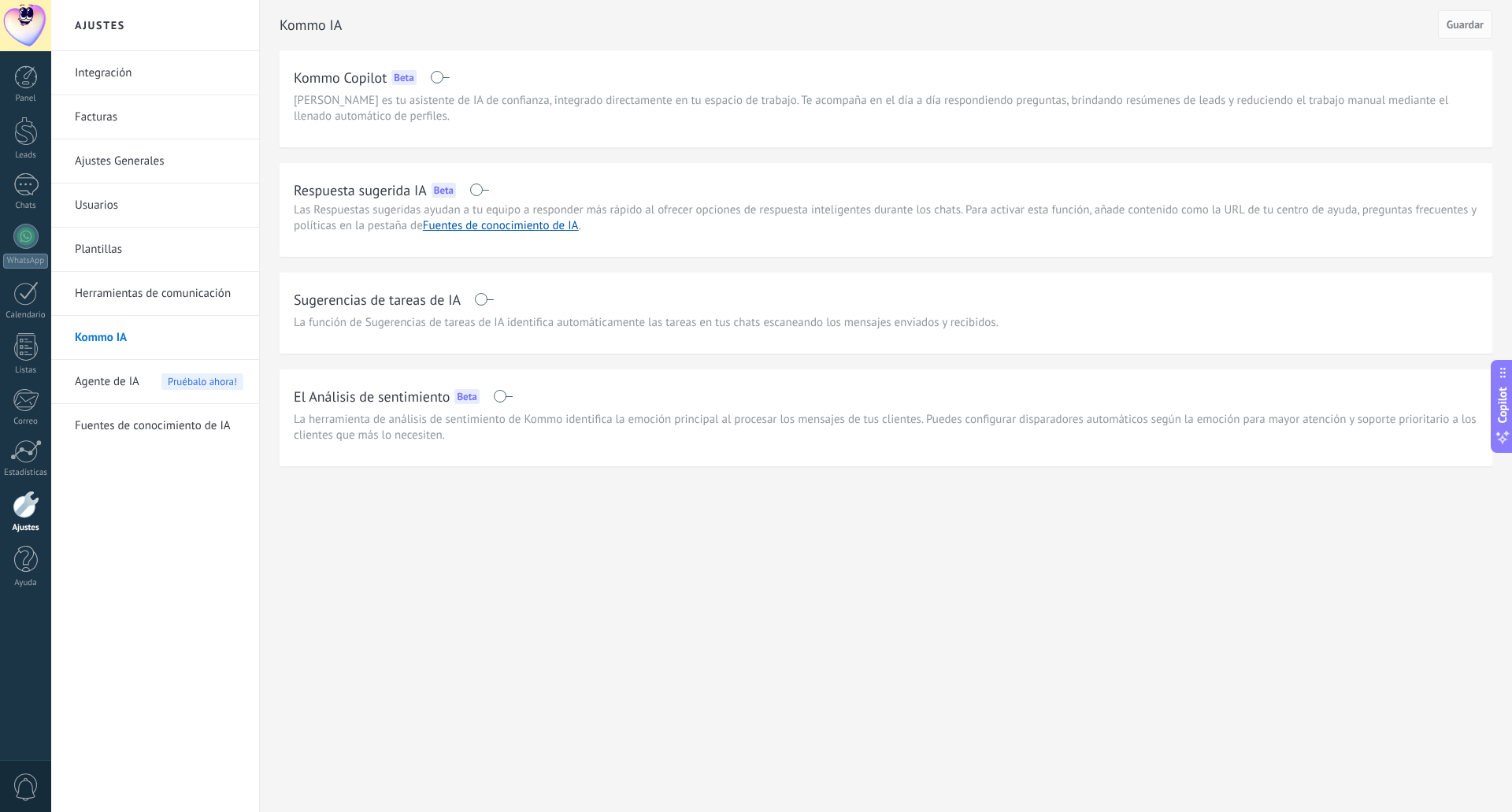
click at [110, 387] on span "Agente de IA" at bounding box center [106, 381] width 64 height 44
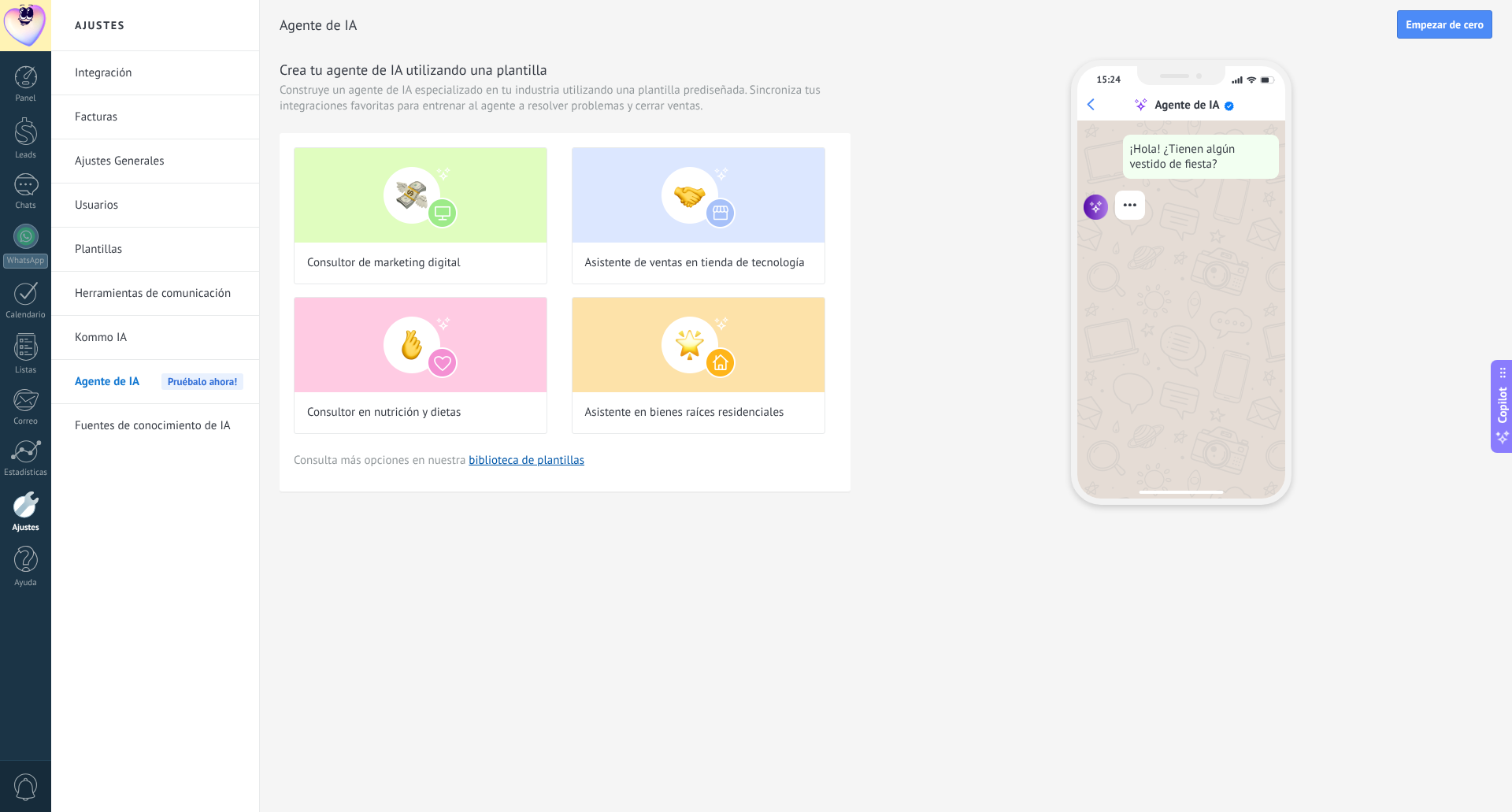
click at [125, 420] on link "Fuentes de conocimiento de IA" at bounding box center [159, 426] width 168 height 44
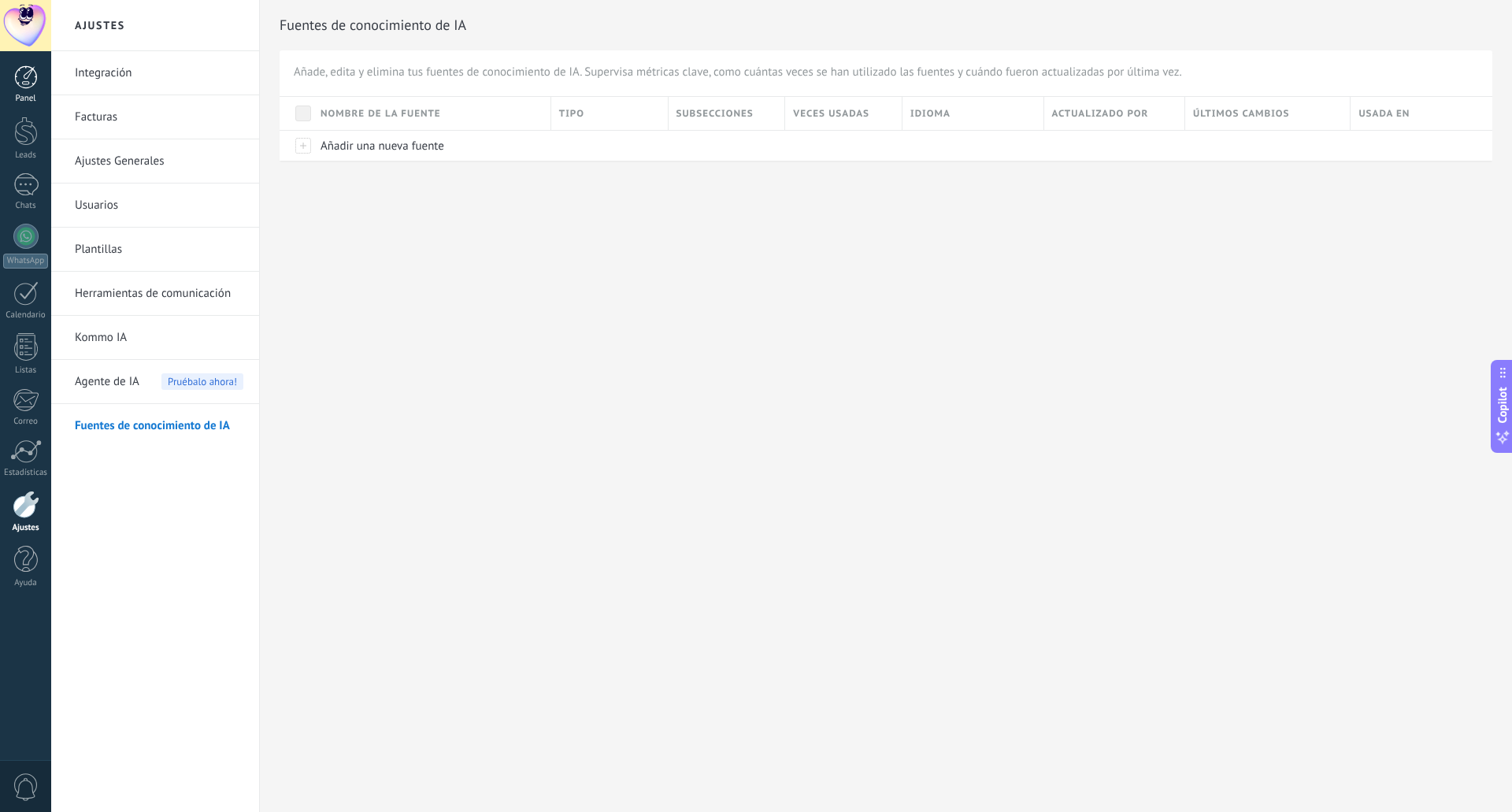
click at [31, 82] on div at bounding box center [27, 77] width 24 height 24
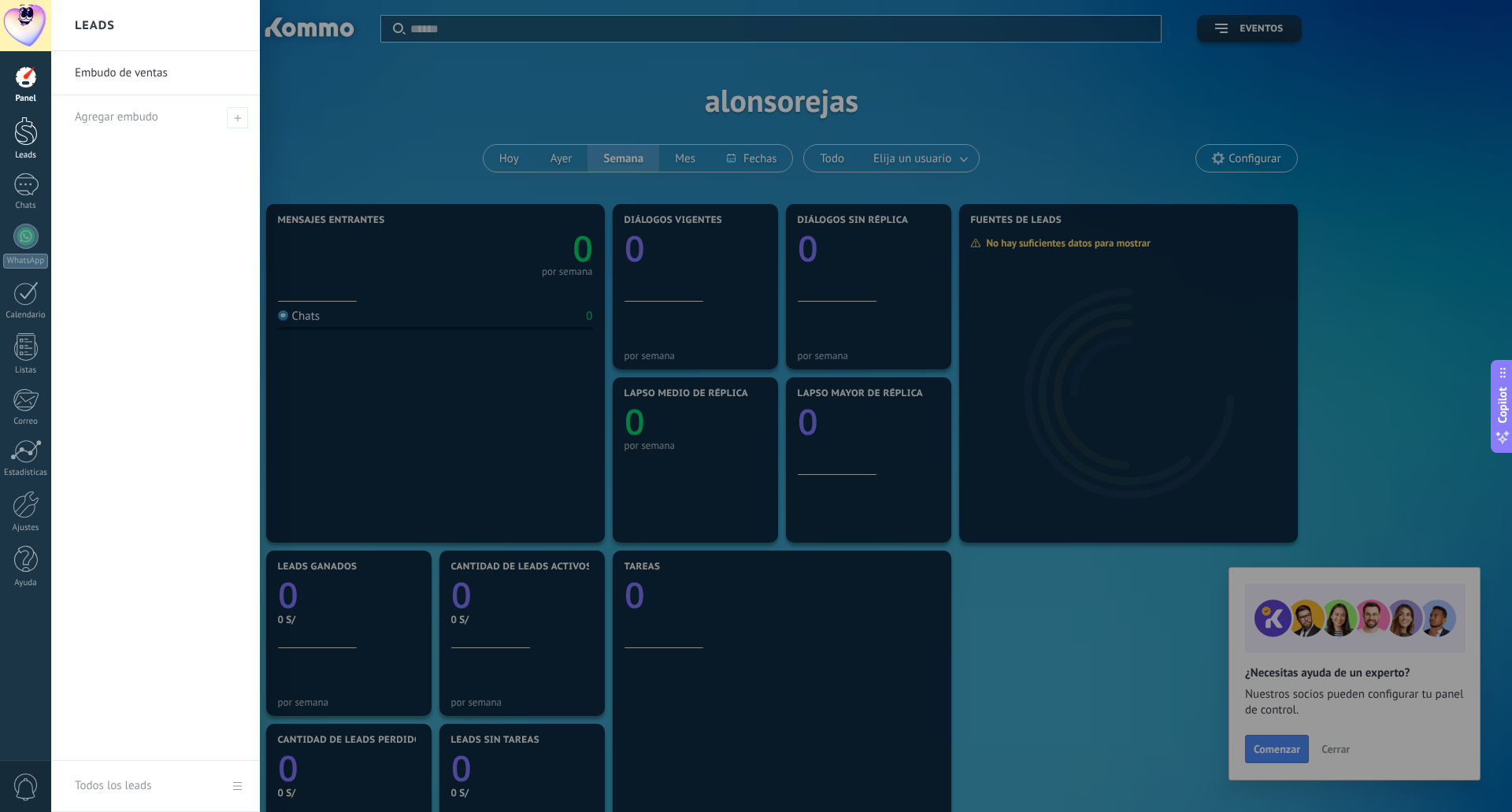
click at [22, 138] on div at bounding box center [27, 131] width 24 height 29
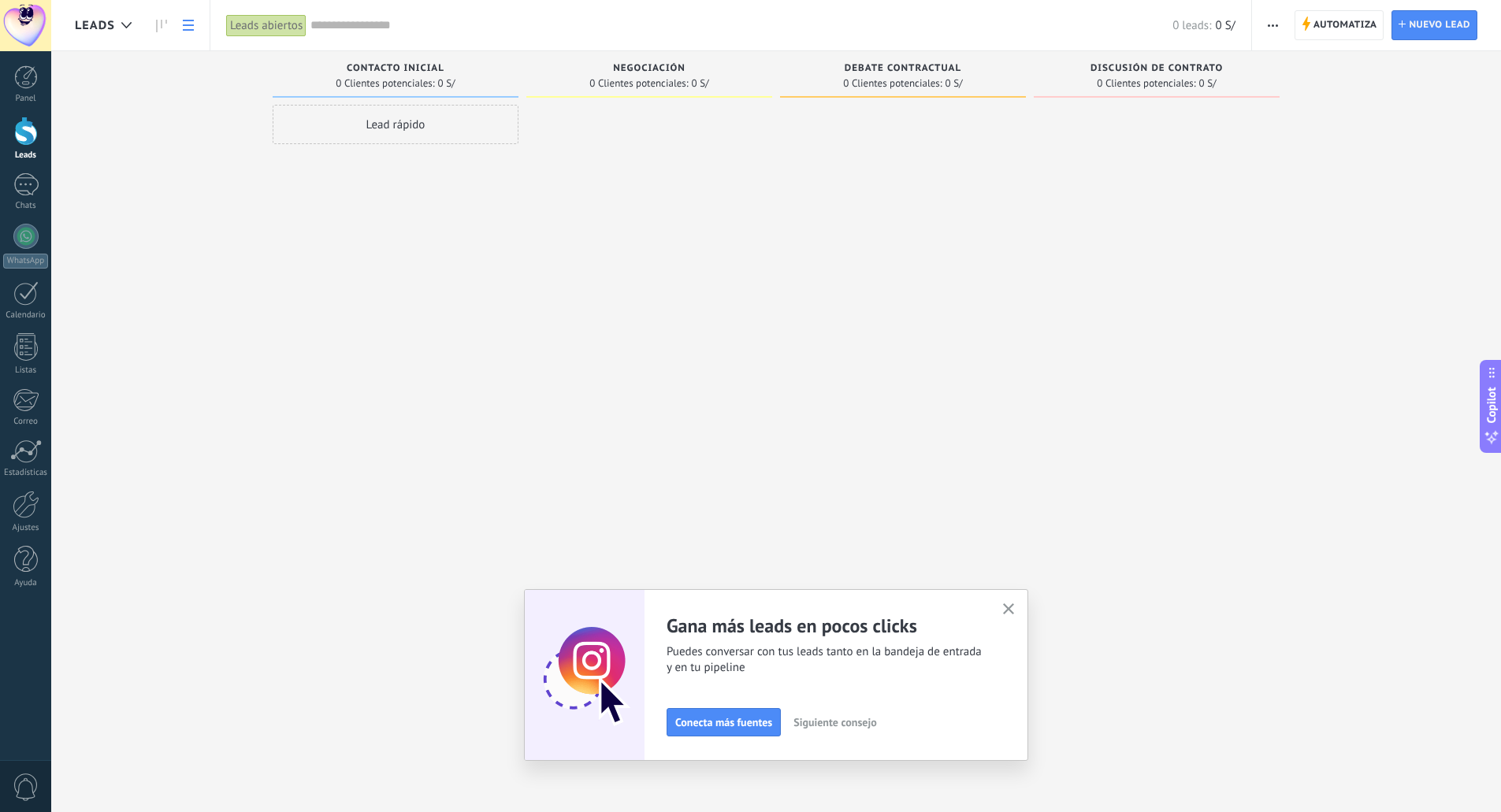
click at [189, 30] on use at bounding box center [188, 25] width 11 height 11
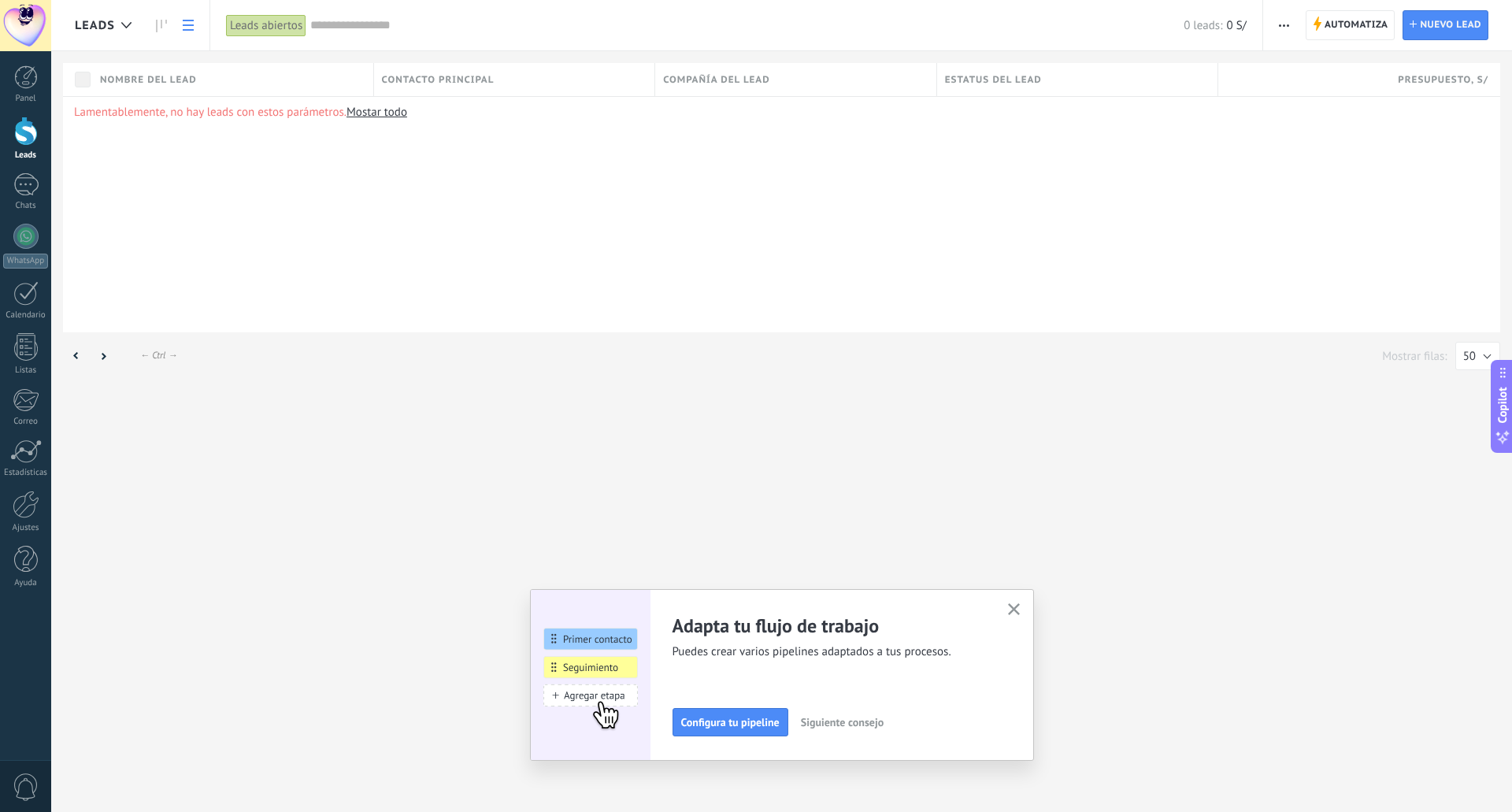
click at [189, 30] on use at bounding box center [188, 25] width 11 height 11
click at [165, 22] on icon at bounding box center [161, 26] width 11 height 13
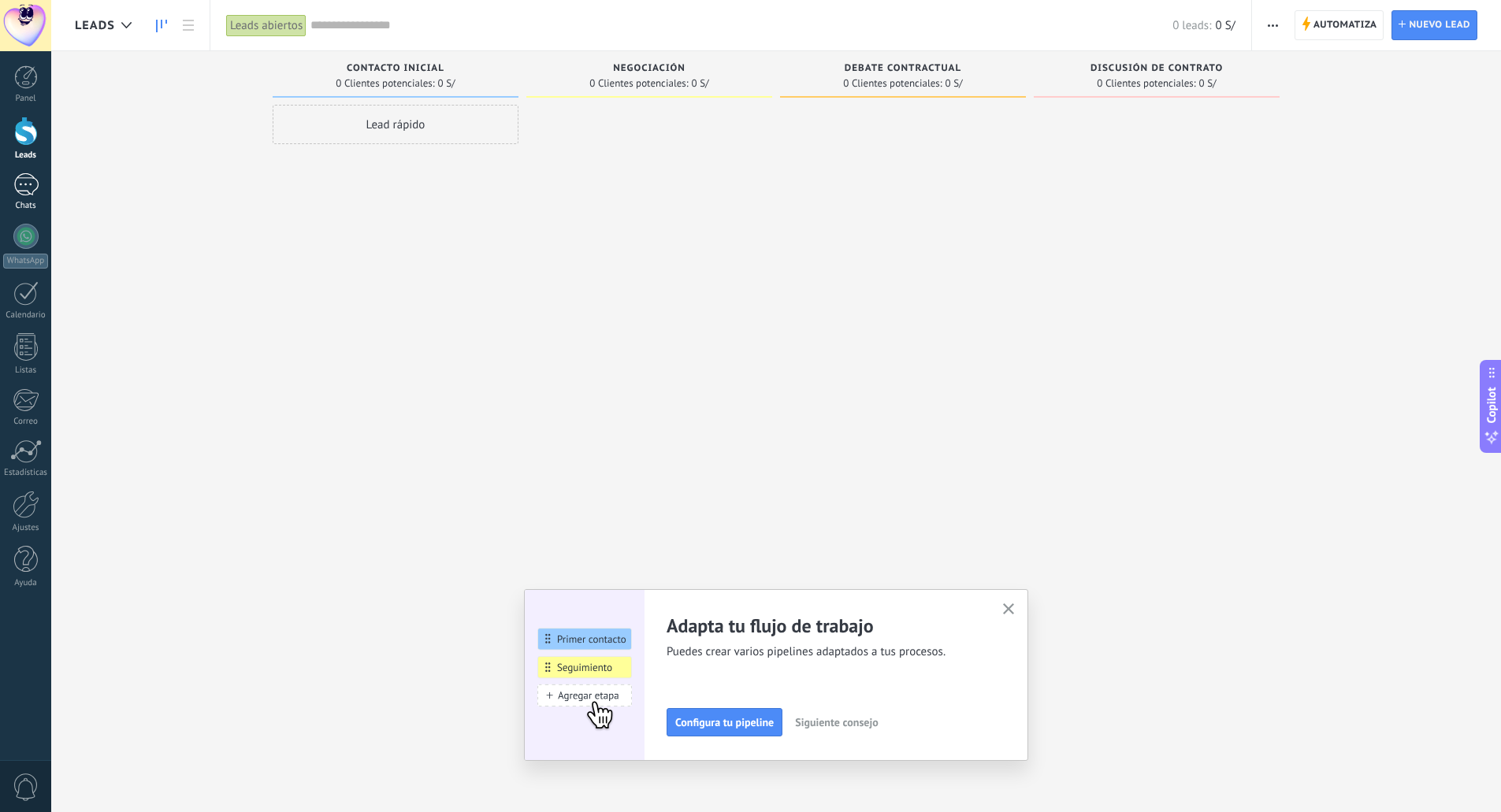
click at [33, 187] on div at bounding box center [26, 185] width 25 height 23
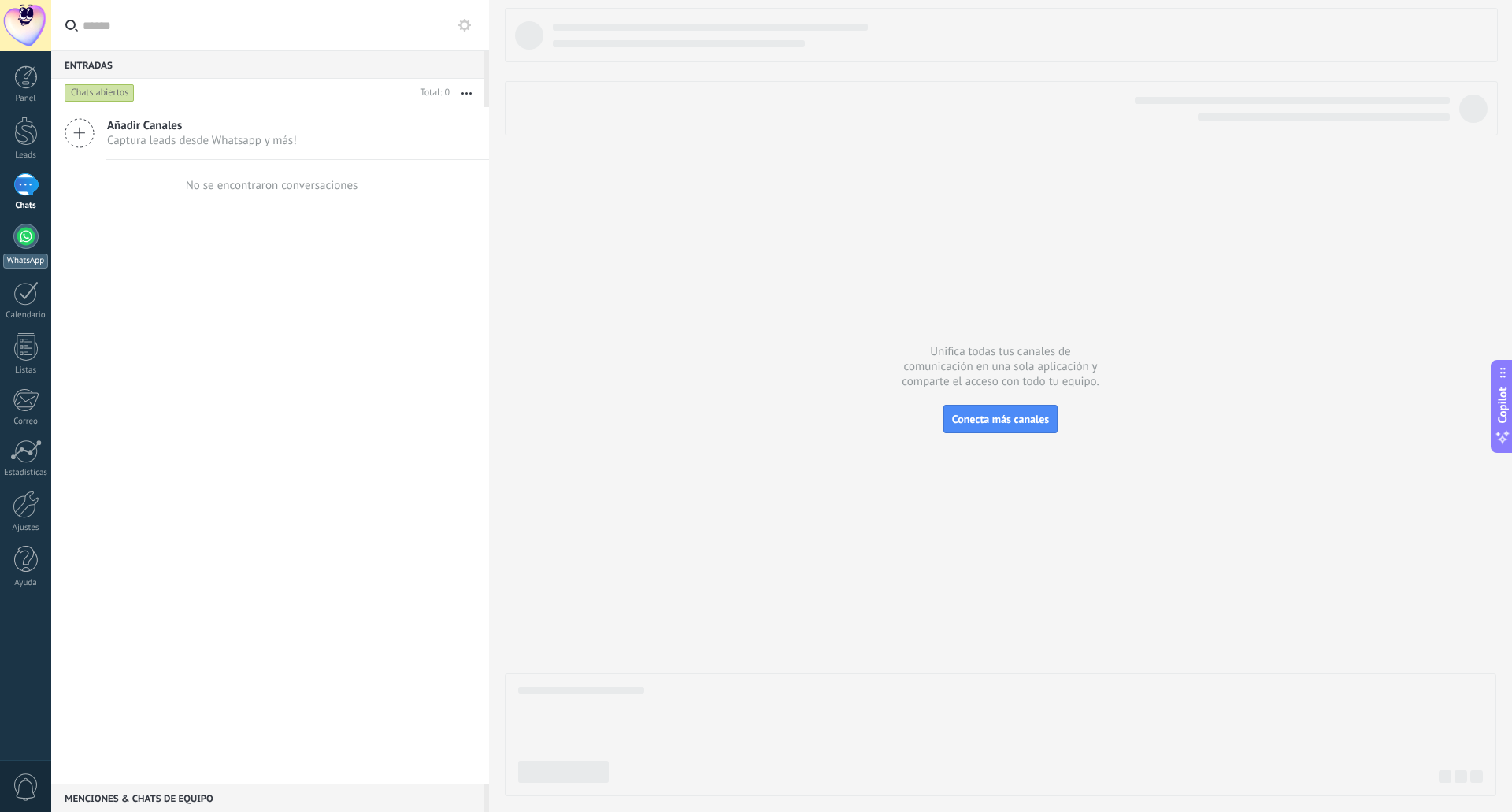
click at [25, 233] on div at bounding box center [26, 236] width 25 height 25
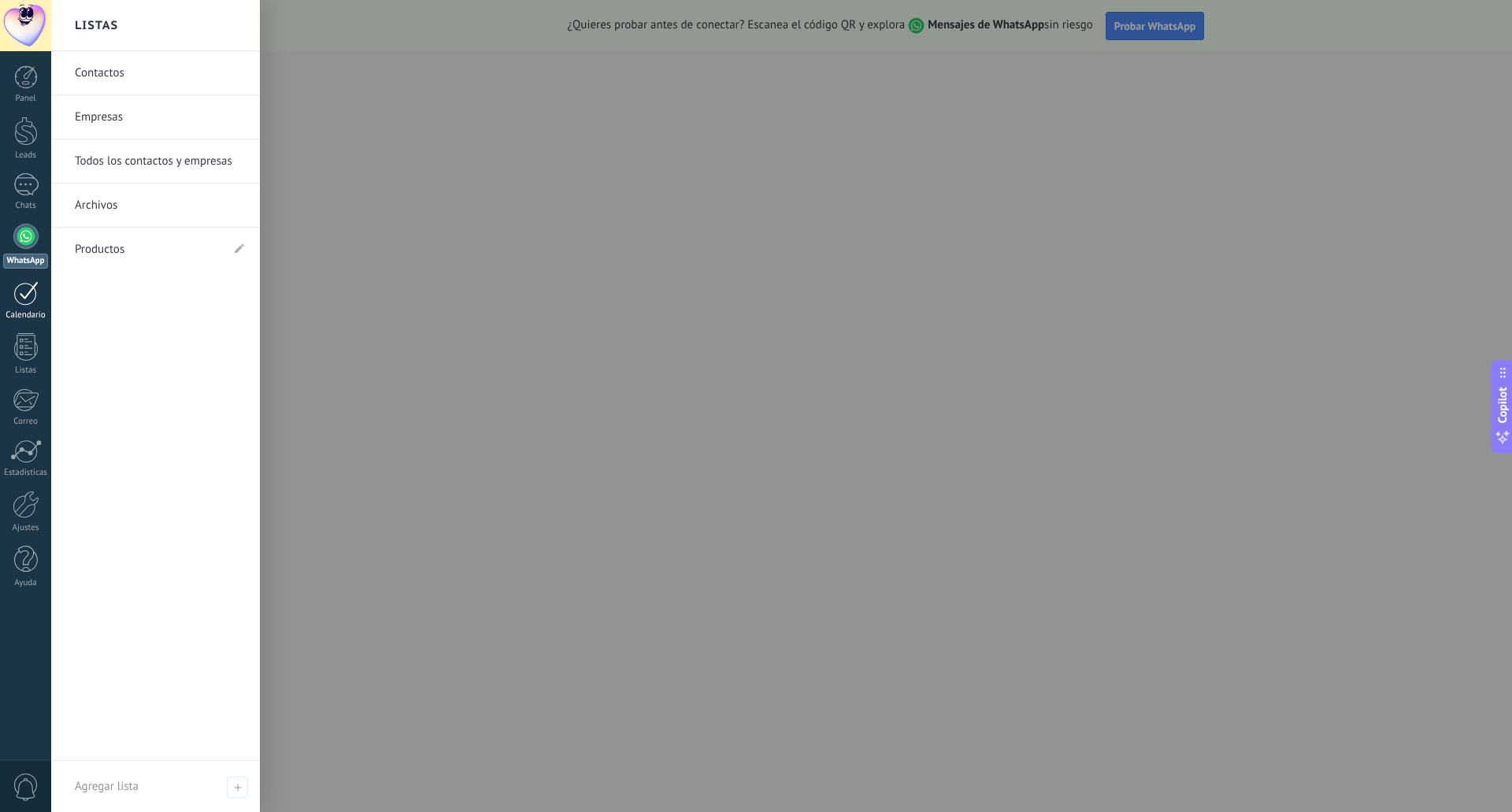
click at [16, 301] on div at bounding box center [26, 294] width 25 height 24
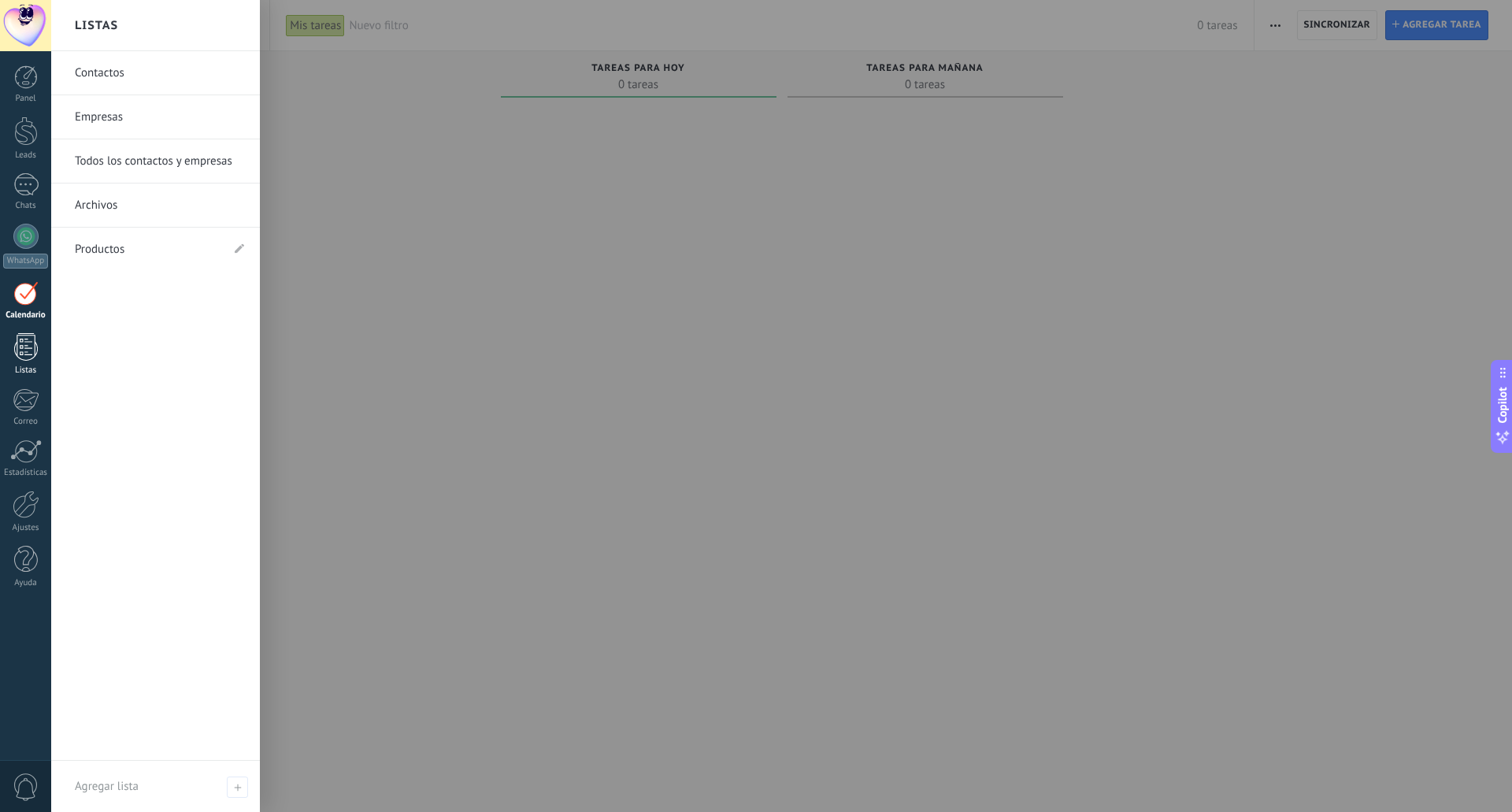
click at [16, 348] on div at bounding box center [27, 347] width 24 height 27
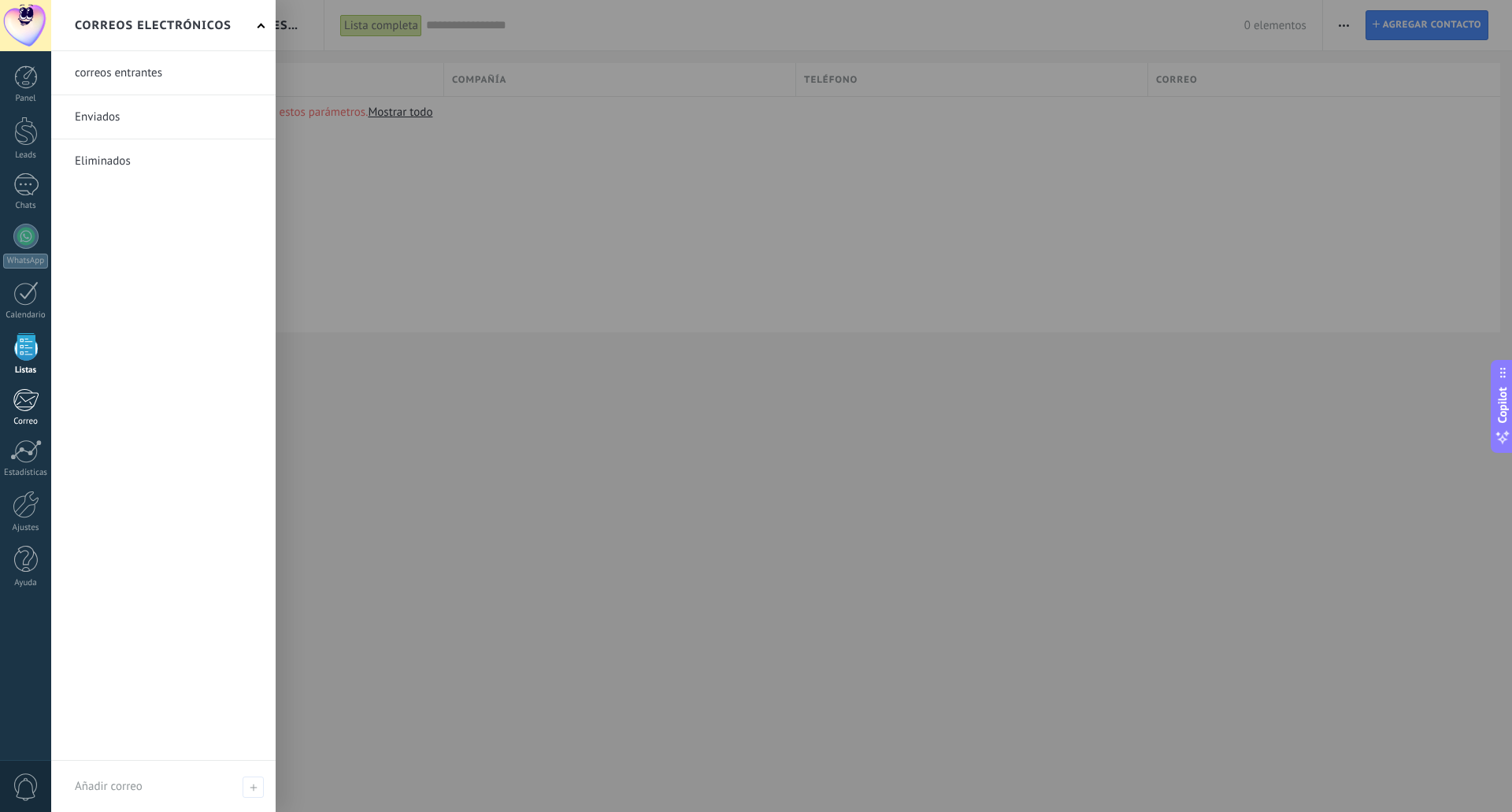
click at [25, 408] on div at bounding box center [26, 400] width 26 height 24
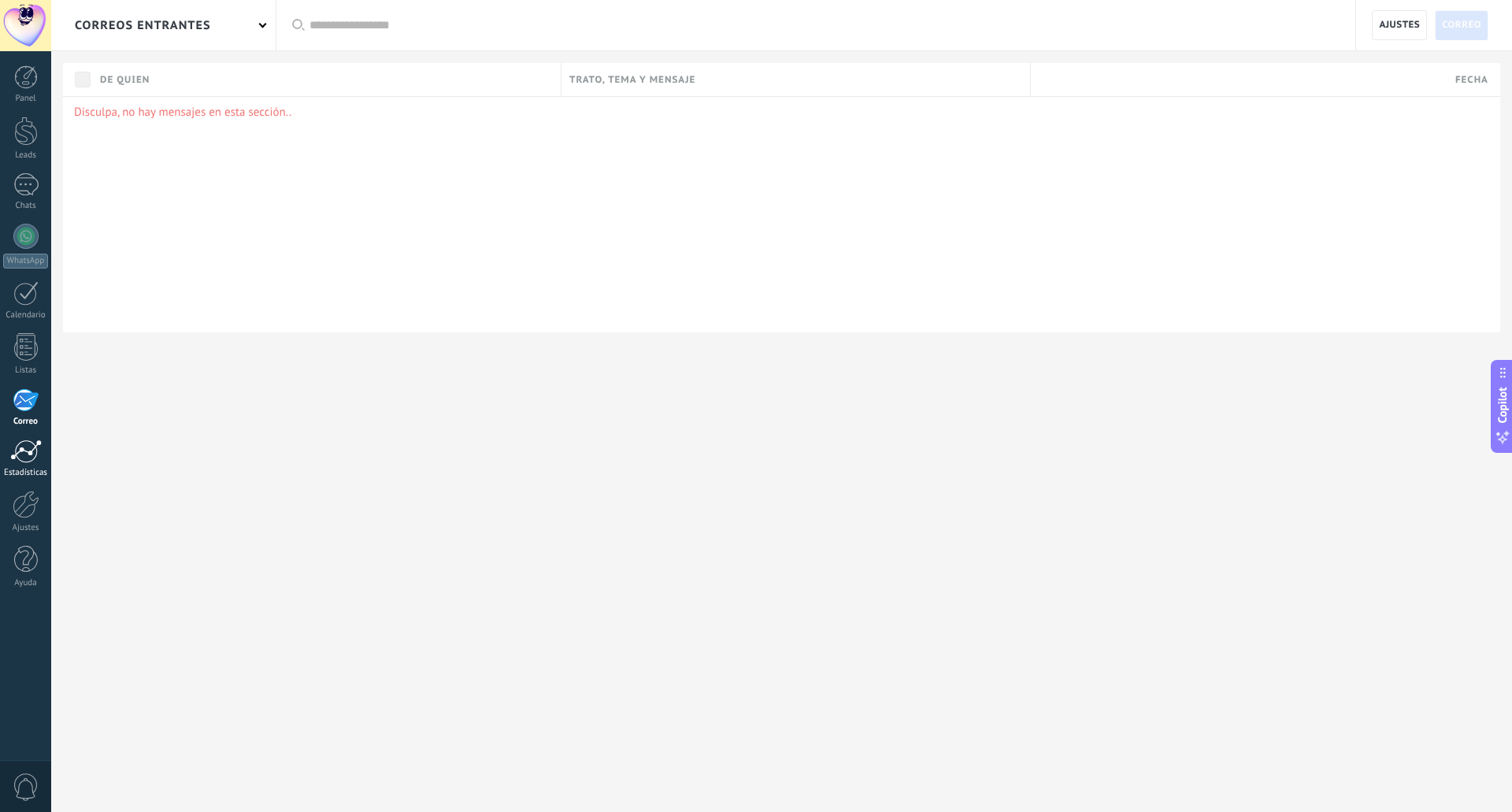
click at [15, 452] on div at bounding box center [26, 451] width 32 height 24
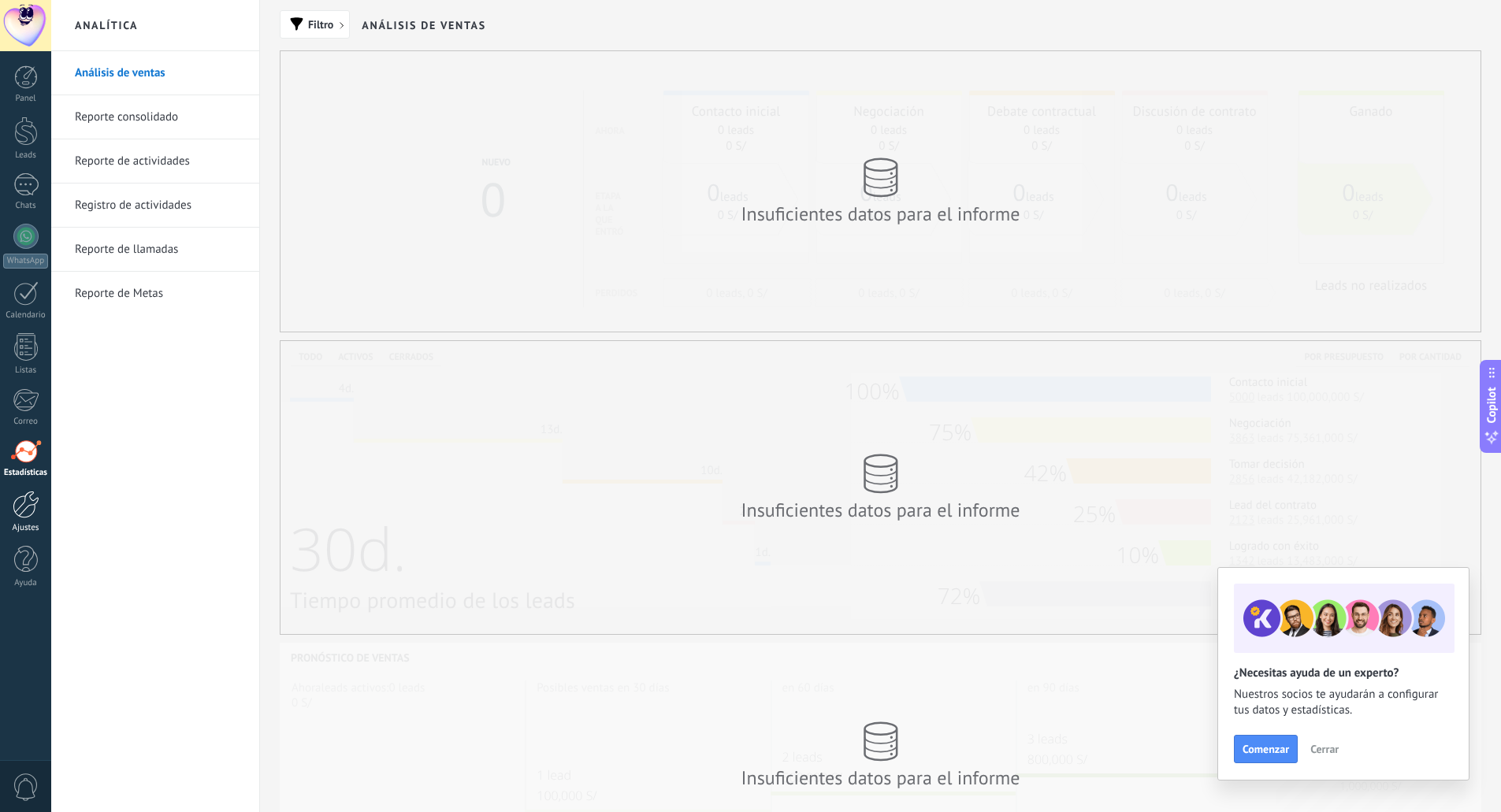
click at [31, 500] on div at bounding box center [26, 505] width 27 height 27
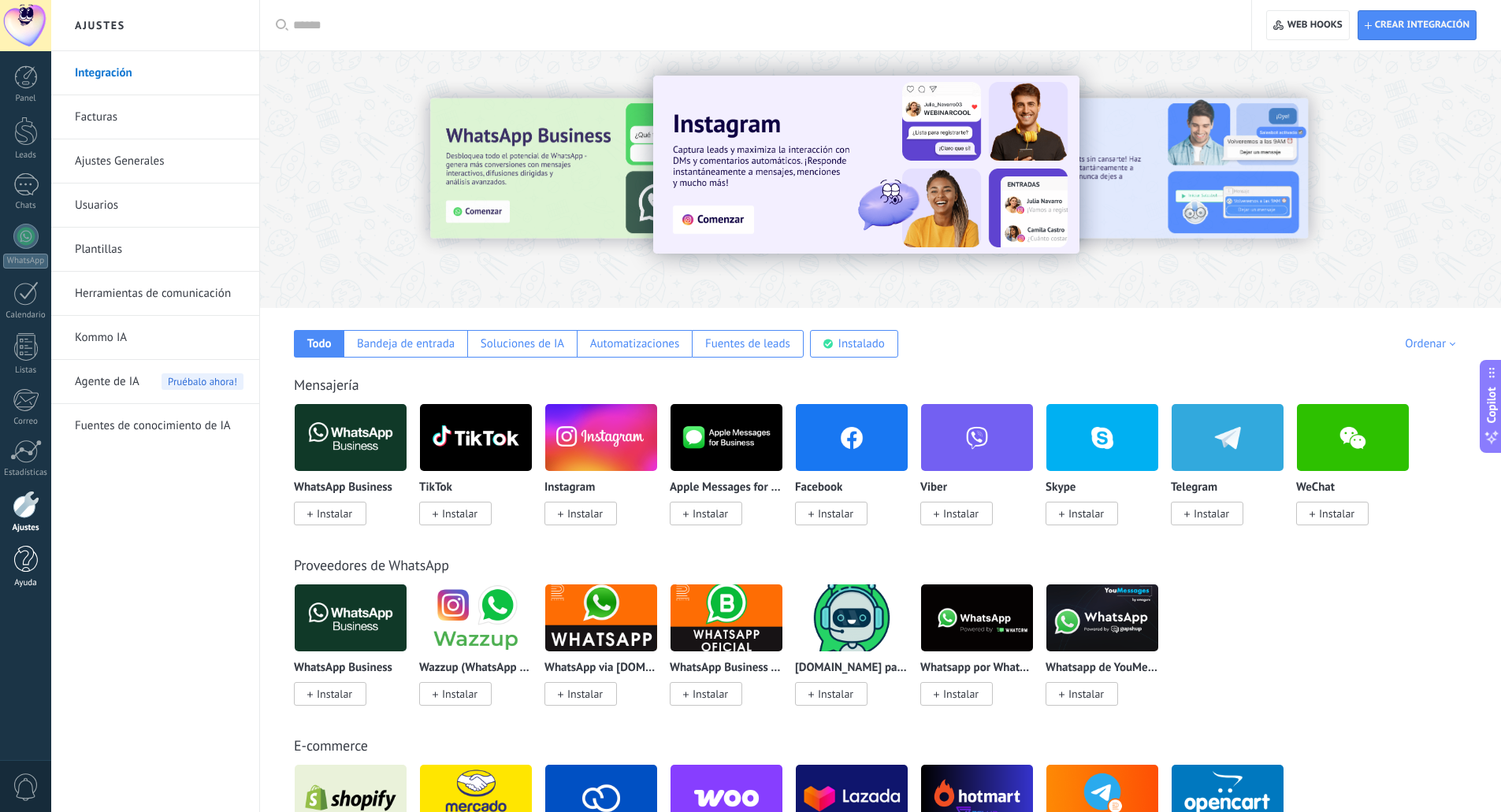
click at [26, 548] on div at bounding box center [27, 560] width 24 height 27
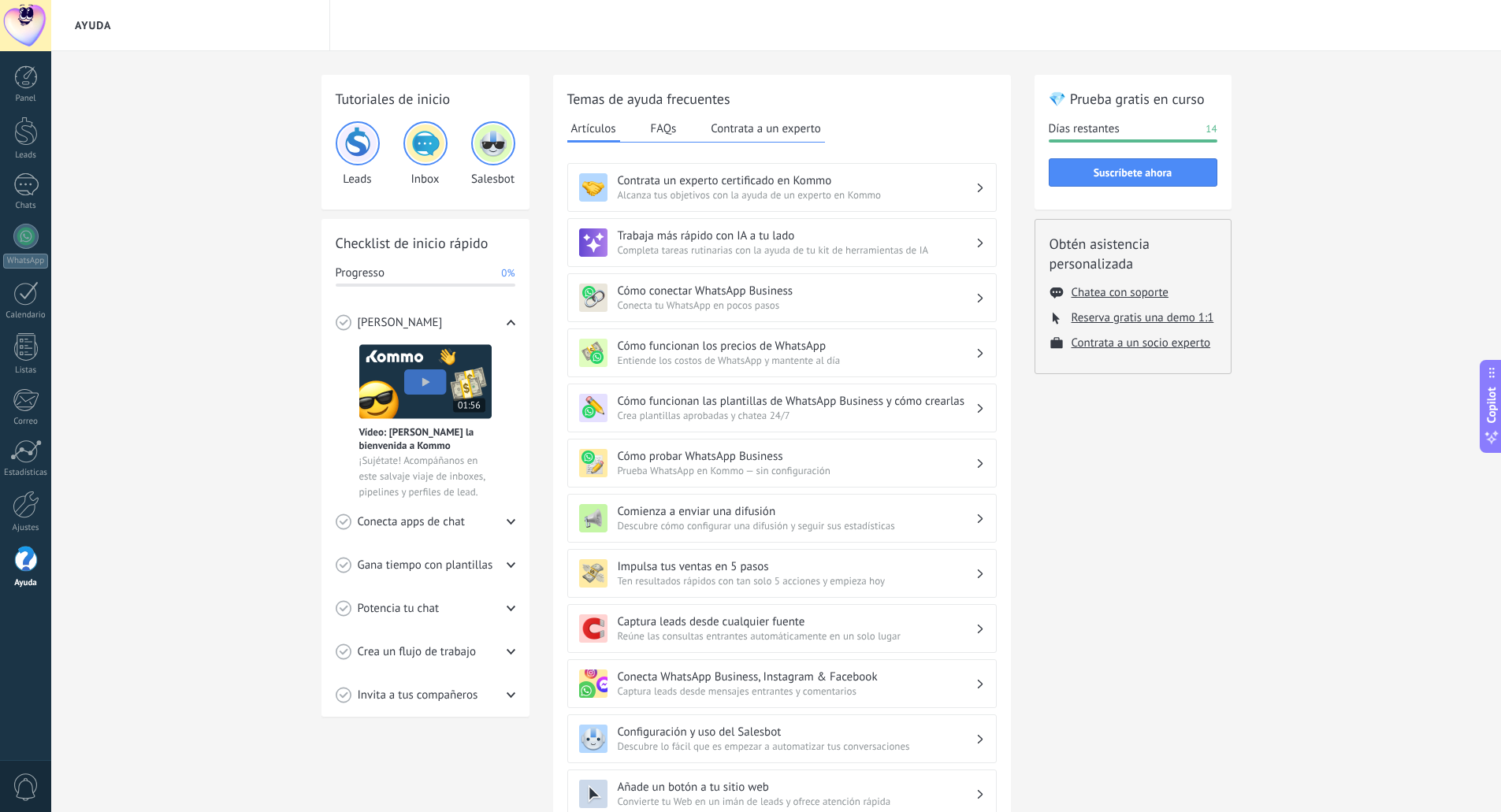
click at [698, 194] on span "Alcanza tus objetivos con la ayuda de un experto en Kommo" at bounding box center [796, 195] width 358 height 14
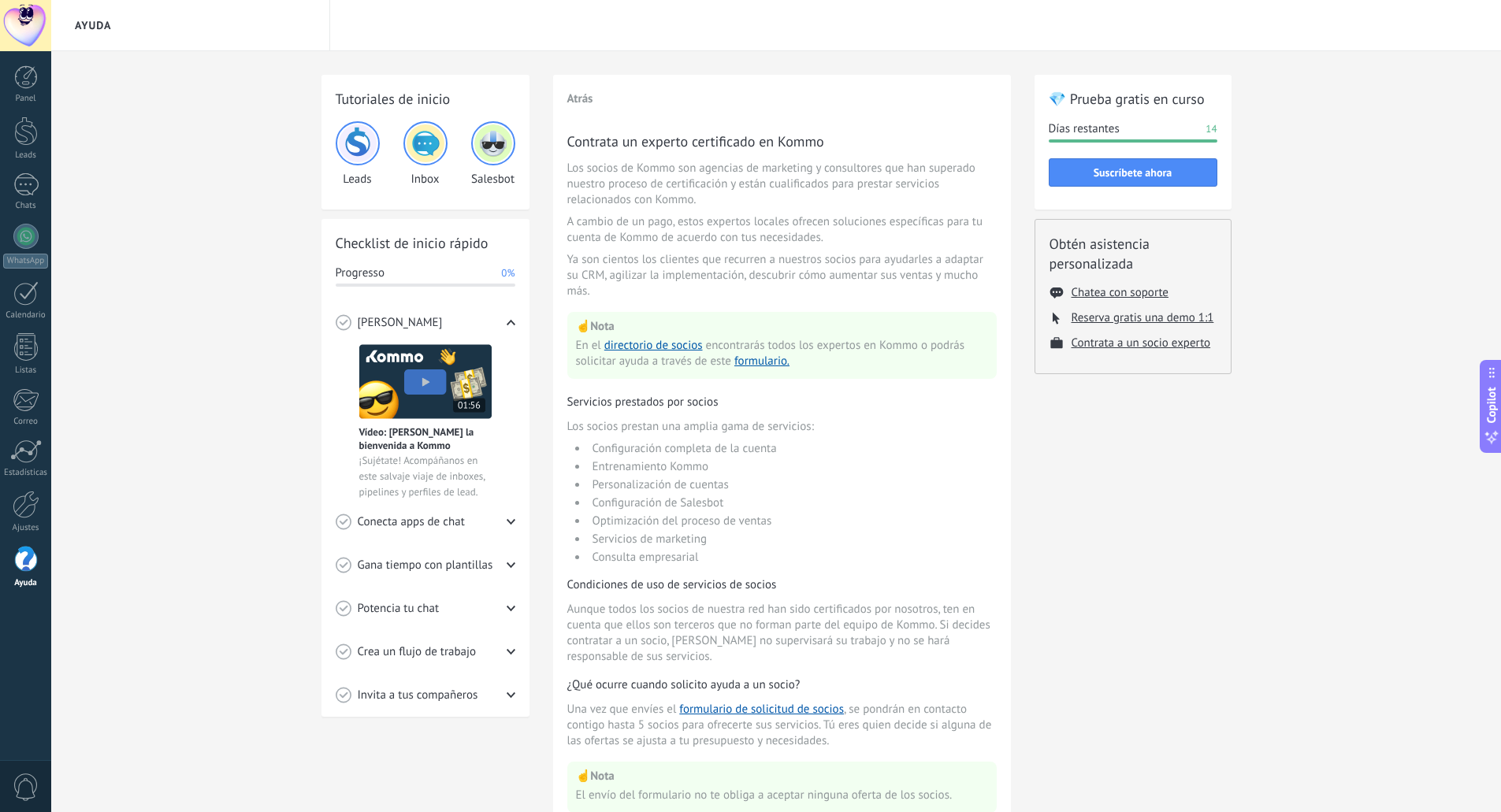
click at [25, 783] on span "0" at bounding box center [26, 787] width 27 height 27
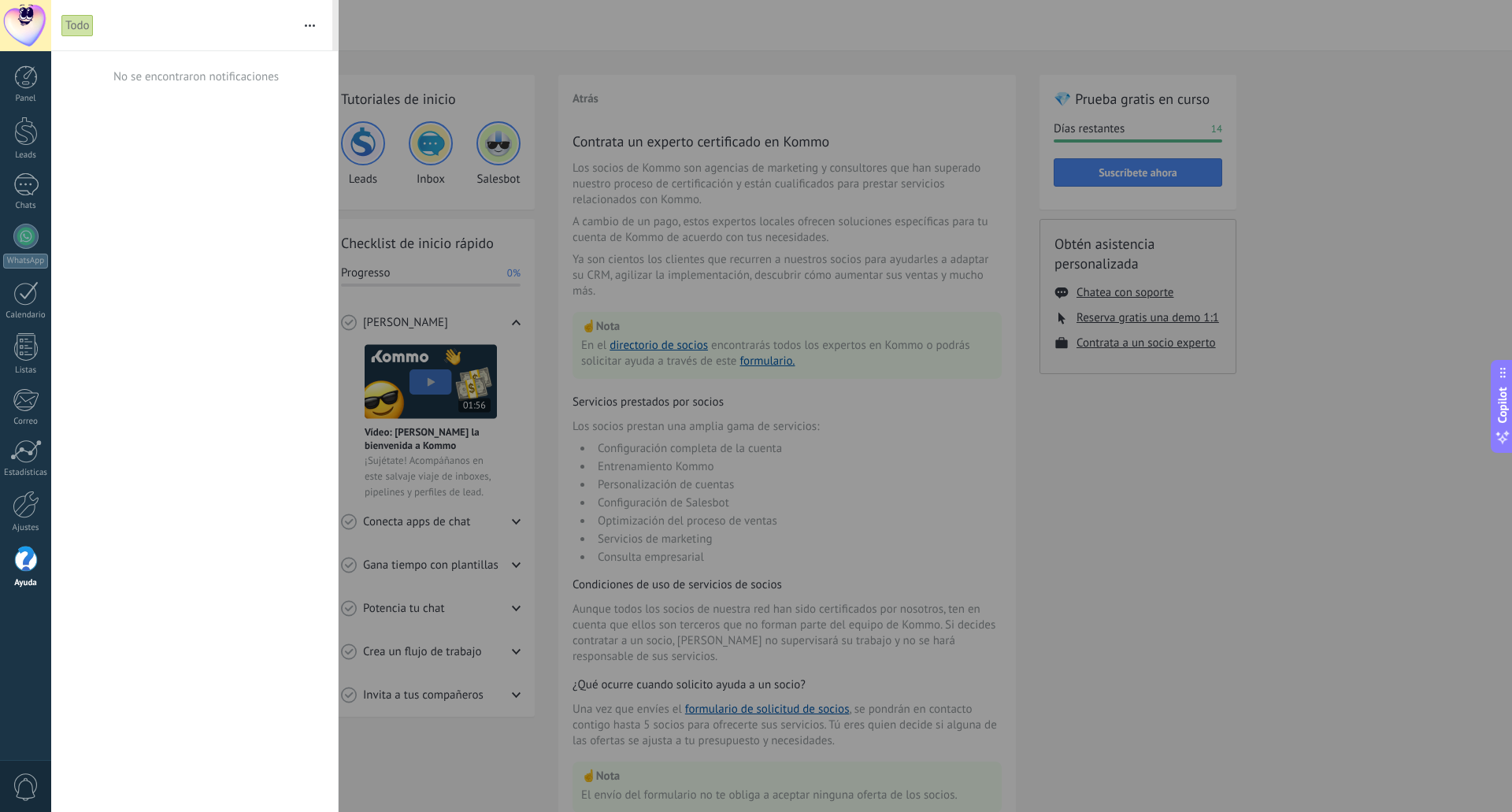
click at [697, 119] on div at bounding box center [756, 406] width 1512 height 812
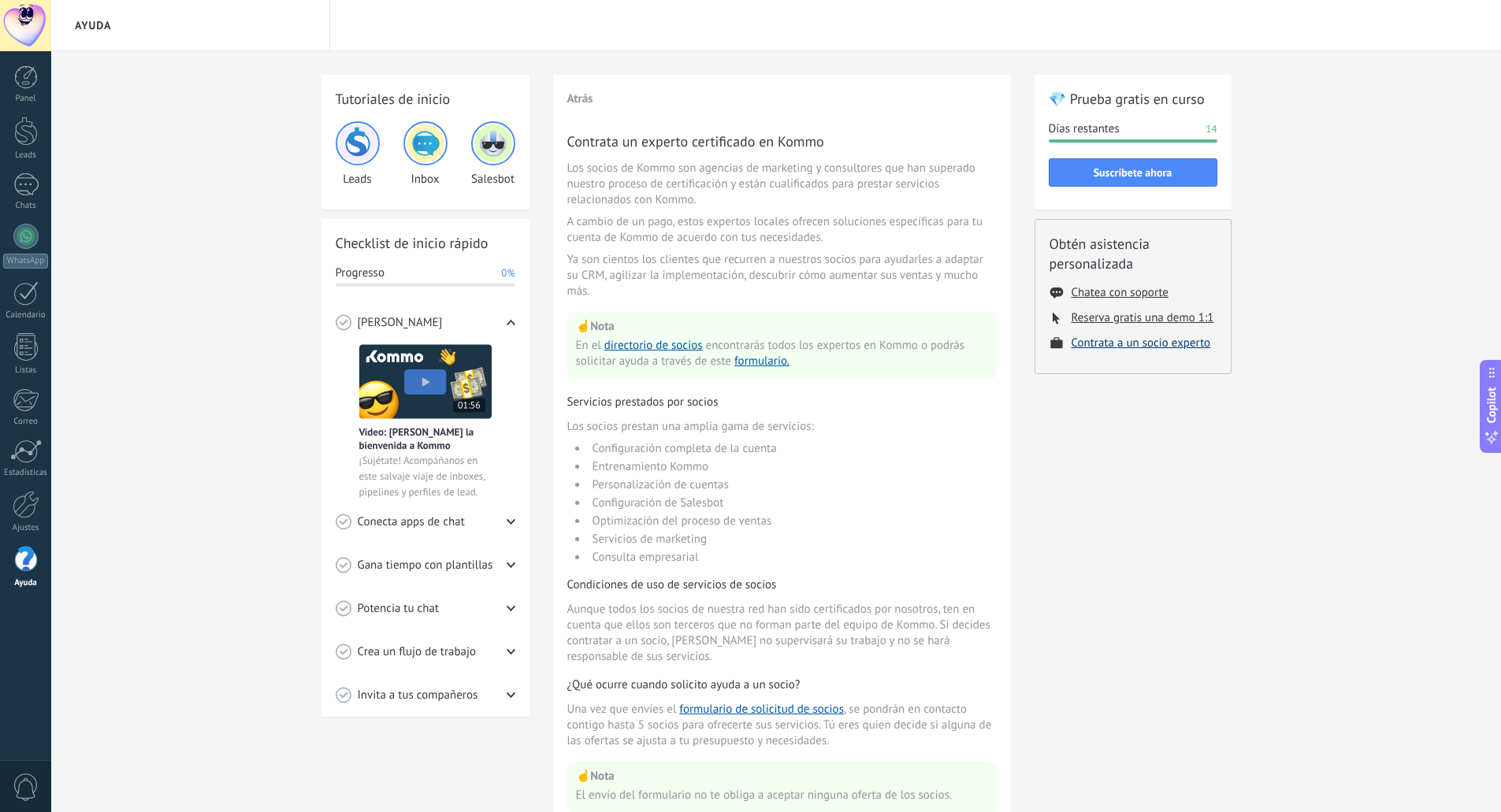
click at [1124, 339] on button "Contrata a un socio experto" at bounding box center [1141, 342] width 139 height 15
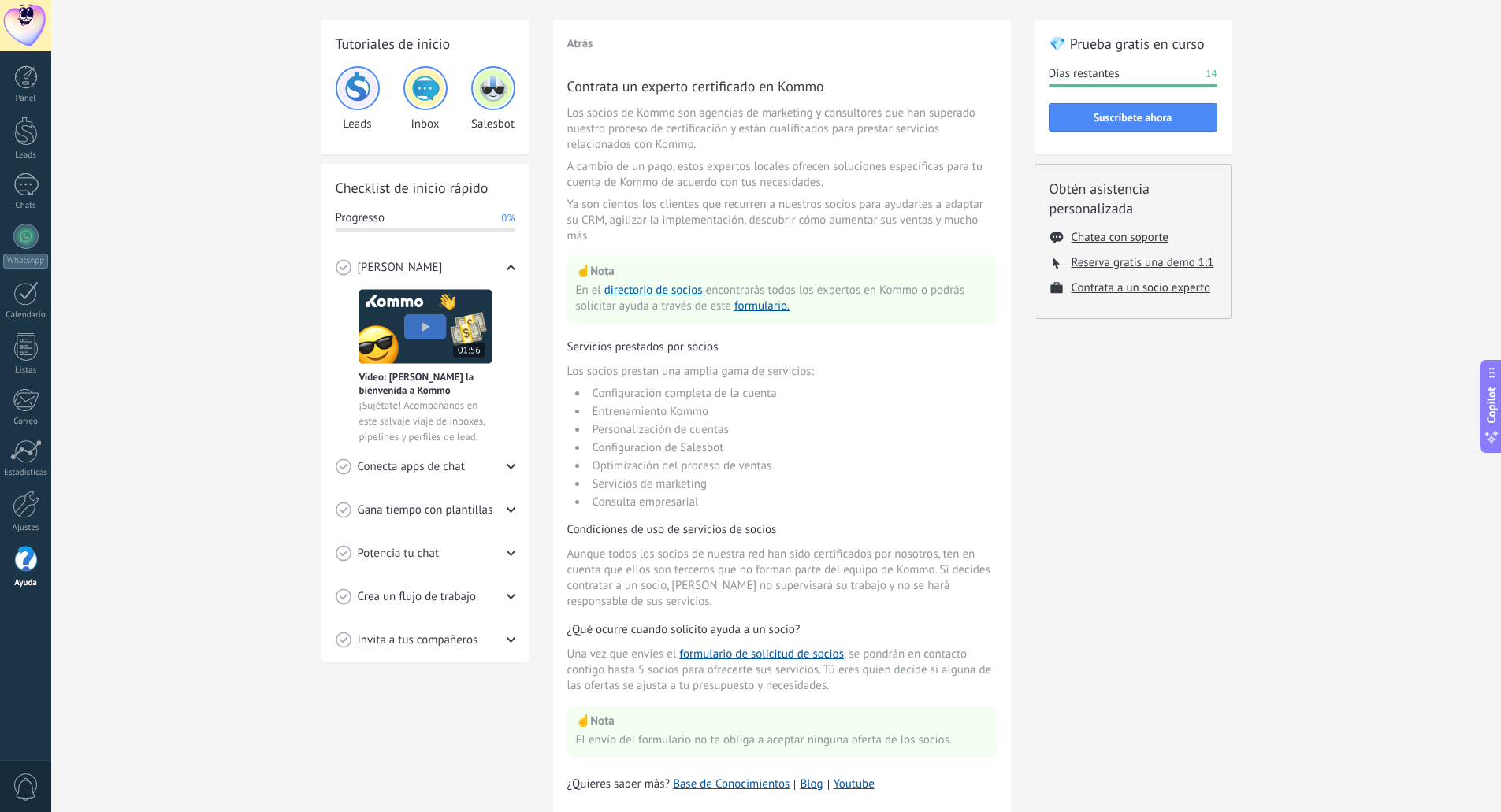
scroll to position [103, 0]
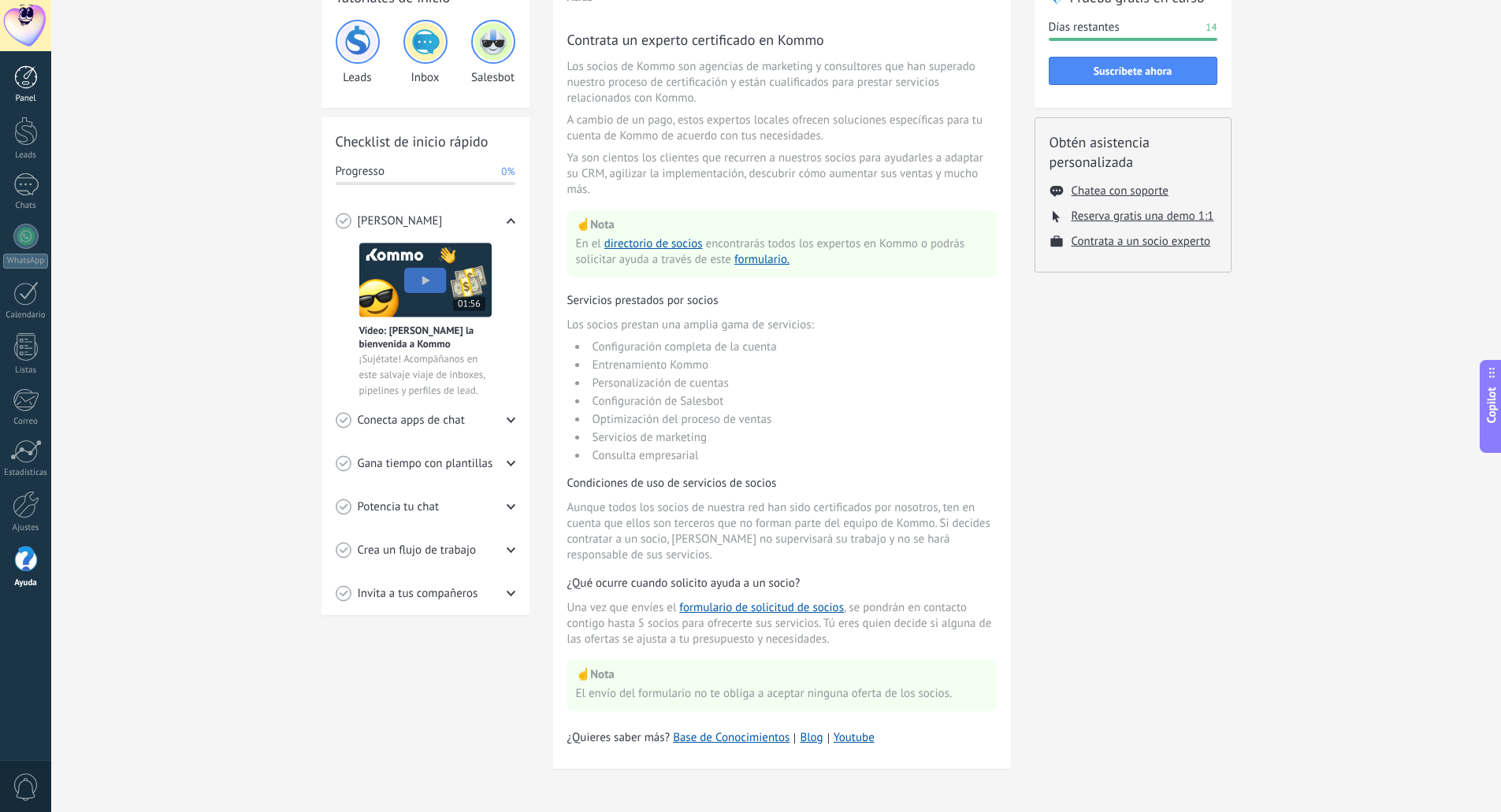
click at [34, 82] on div at bounding box center [27, 77] width 24 height 24
